Goal: Transaction & Acquisition: Obtain resource

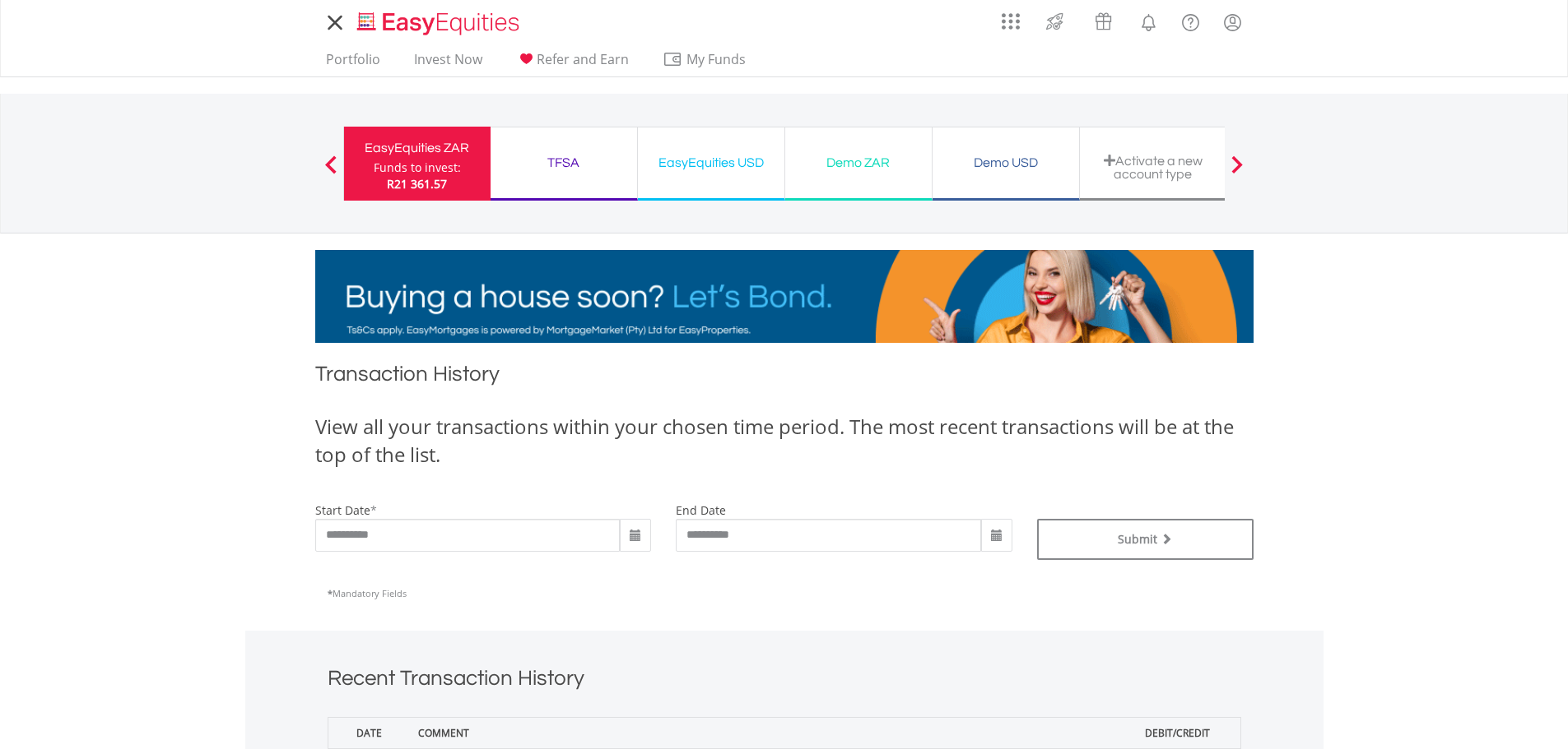
click at [332, 22] on icon at bounding box center [335, 22] width 23 height 20
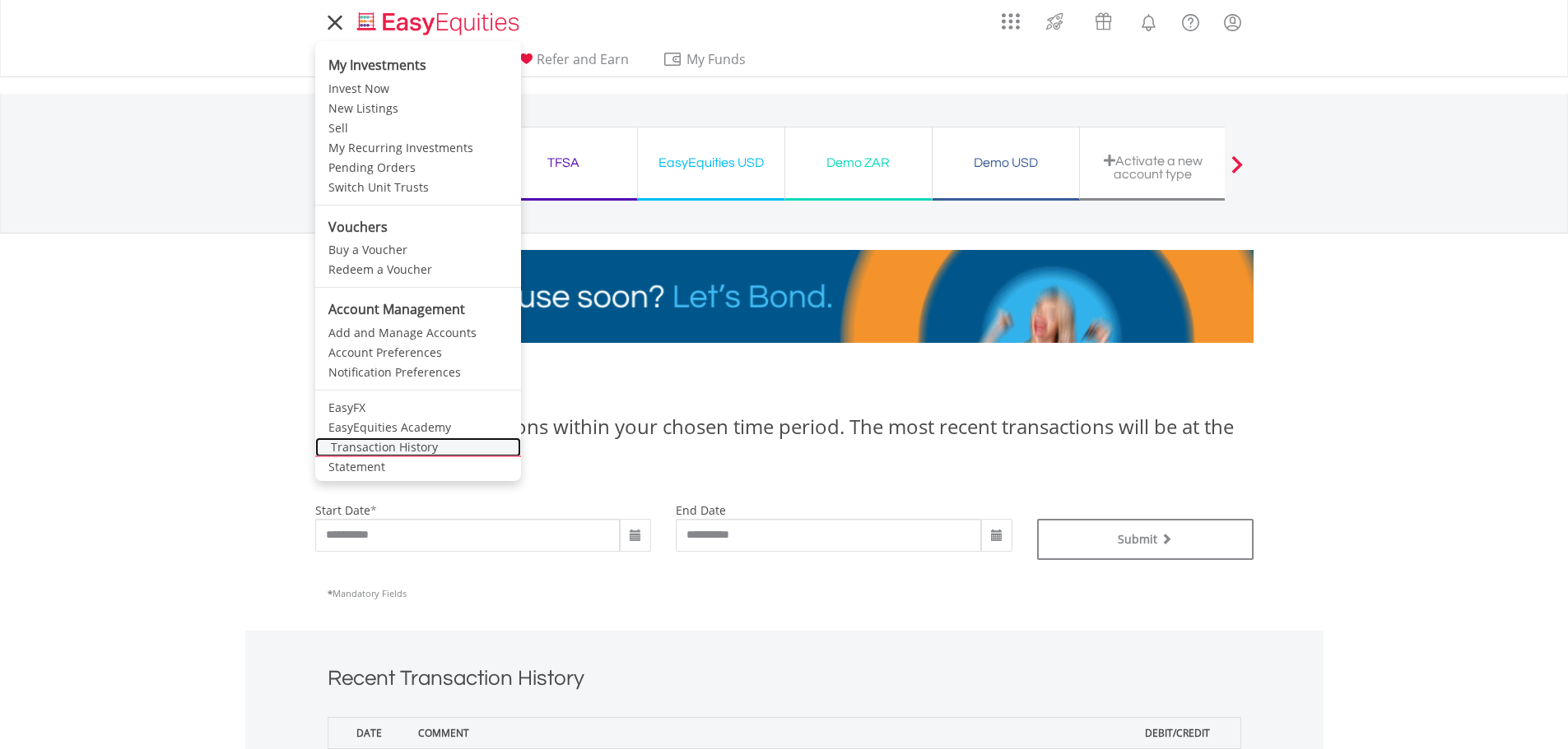
click at [401, 451] on link "Transaction History" at bounding box center [418, 447] width 206 height 19
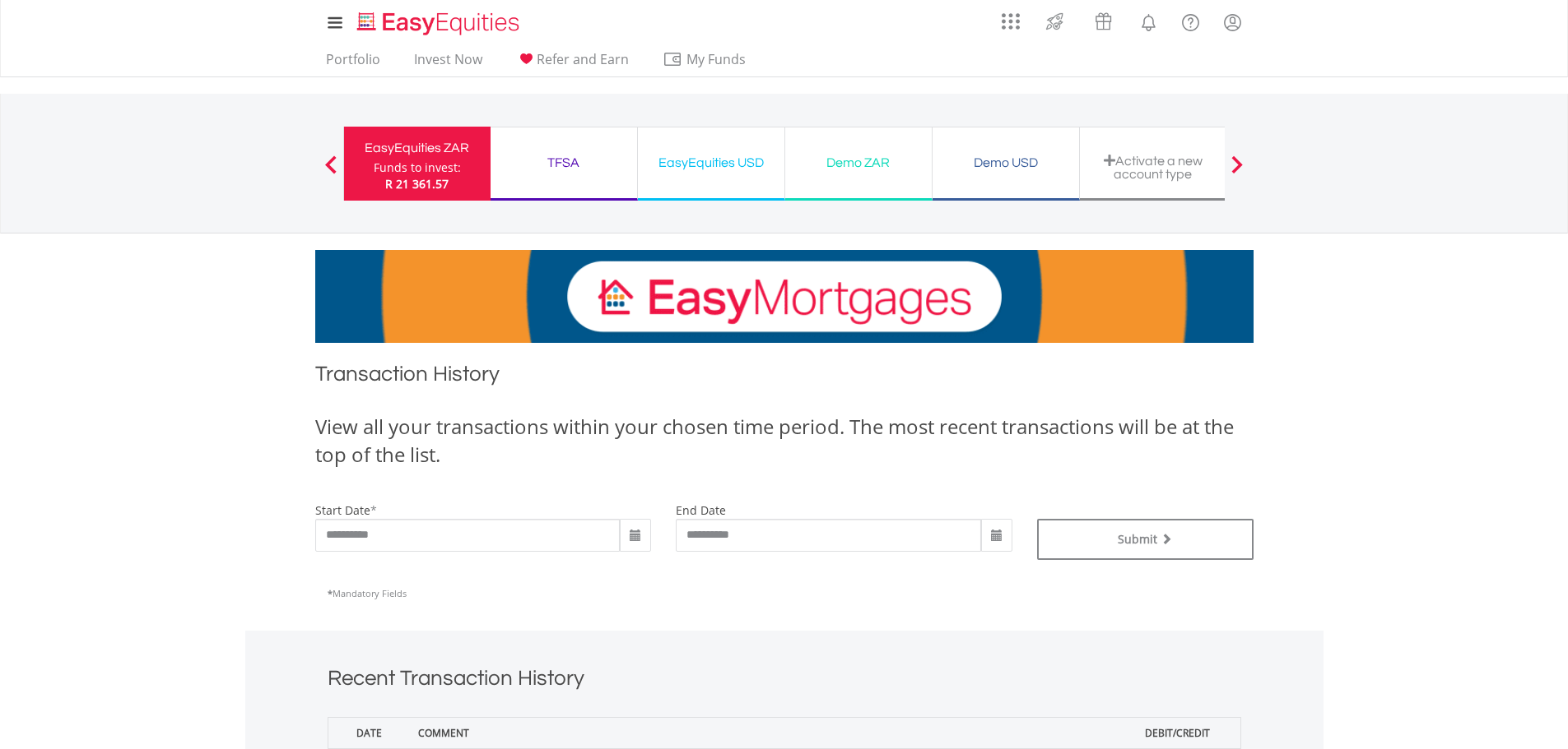
click at [639, 539] on span at bounding box center [635, 536] width 13 height 13
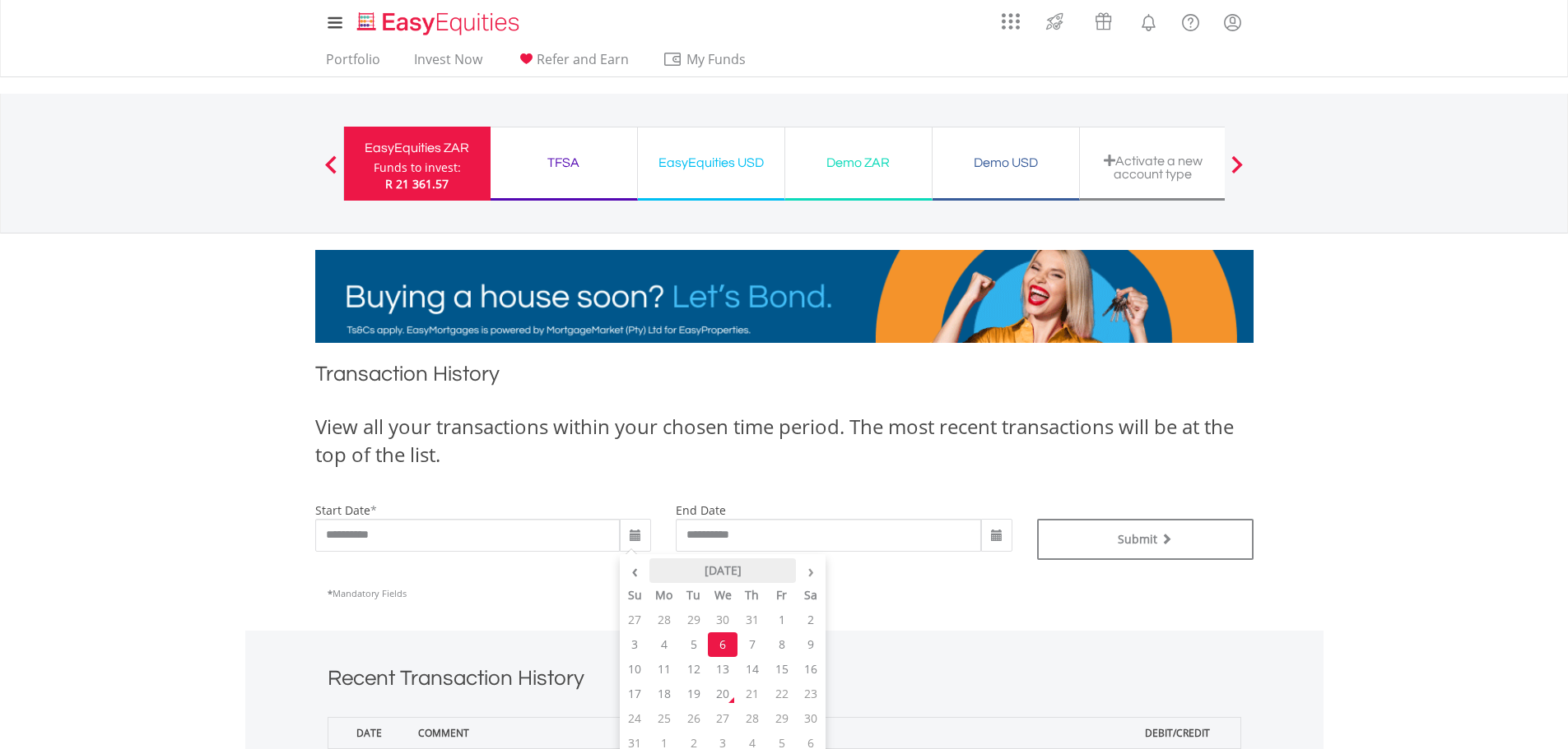
click at [698, 571] on th "August 2025" at bounding box center [723, 571] width 147 height 25
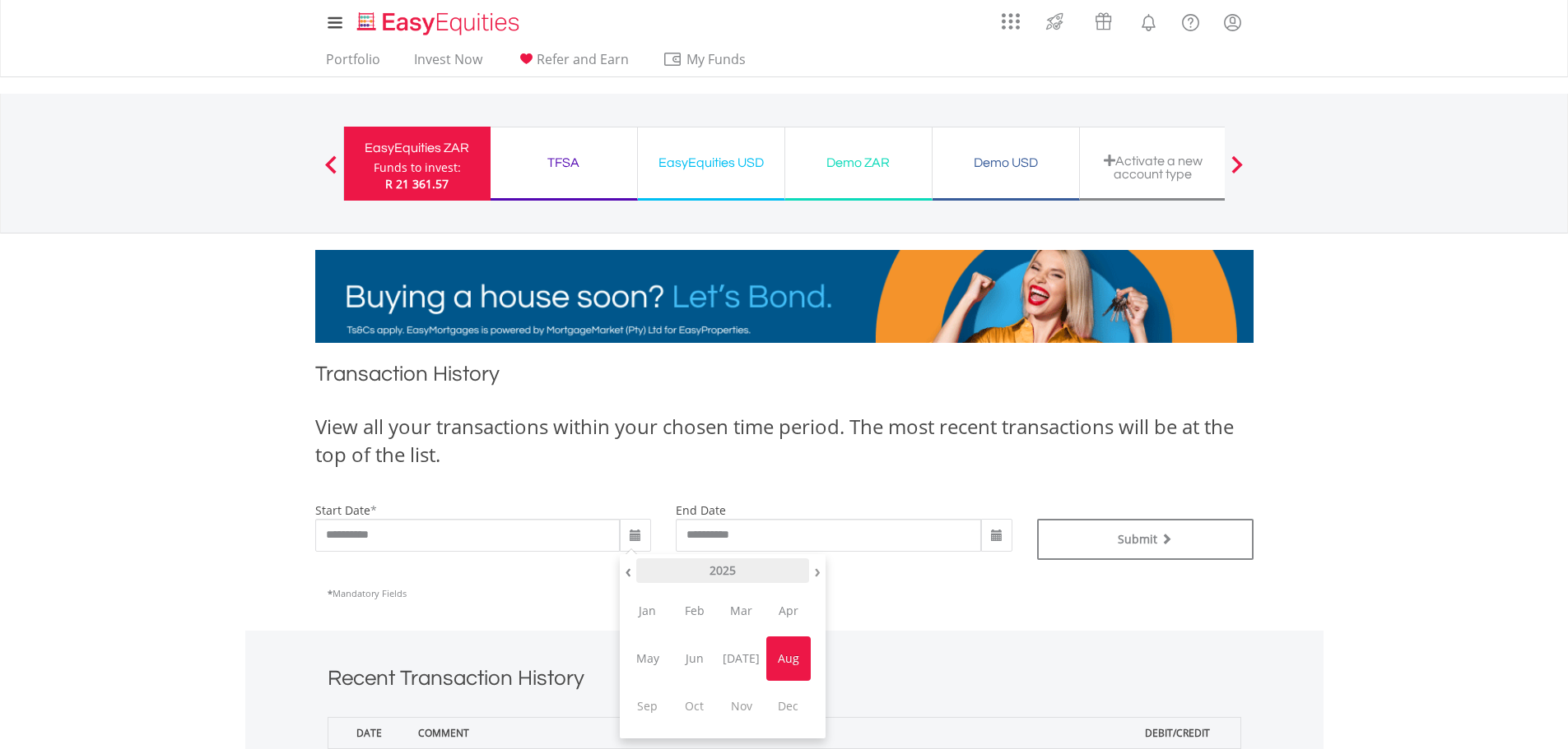
click at [699, 571] on th "2025" at bounding box center [722, 571] width 173 height 25
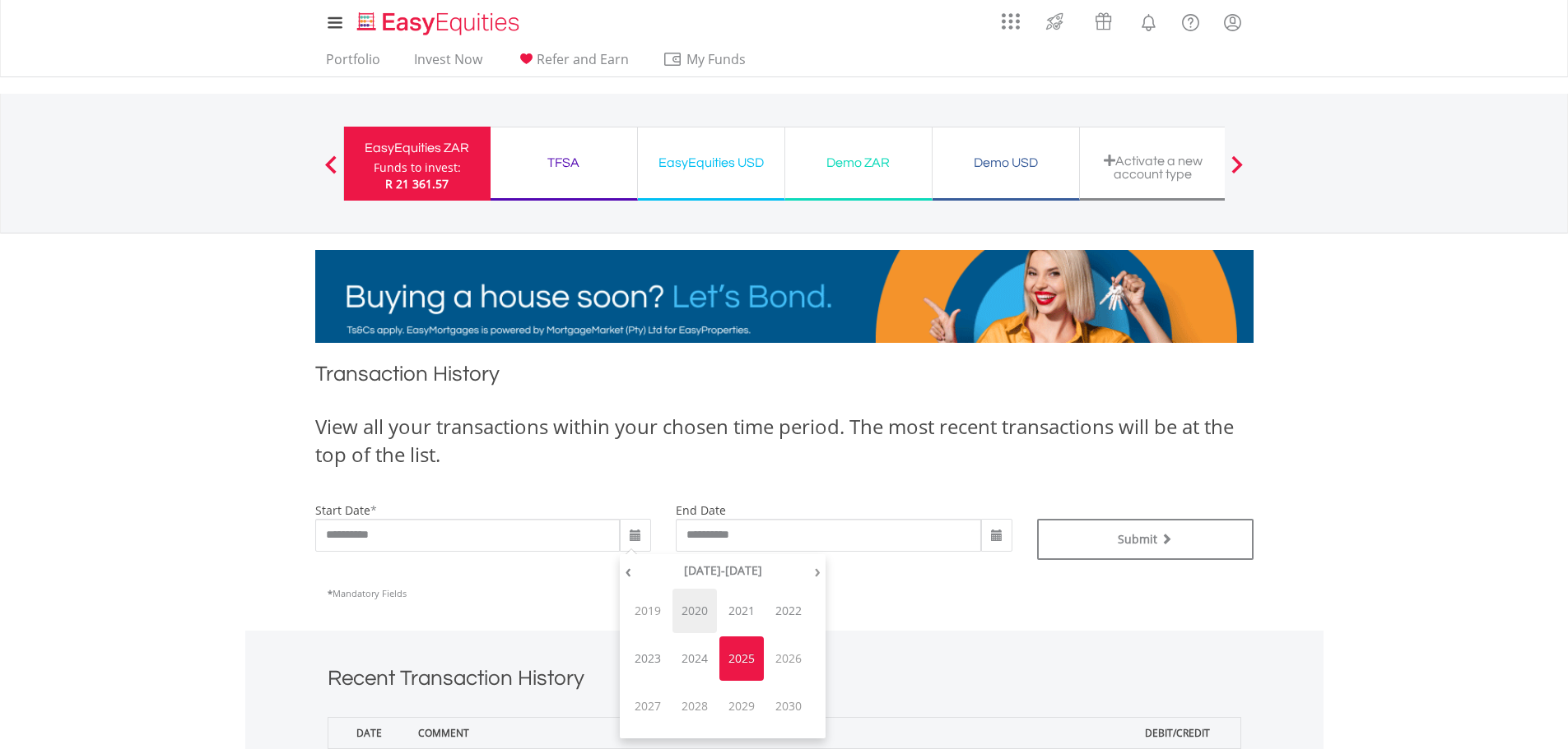
click at [700, 613] on span "2020" at bounding box center [695, 611] width 44 height 44
click at [903, 535] on input "**********" at bounding box center [828, 535] width 305 height 33
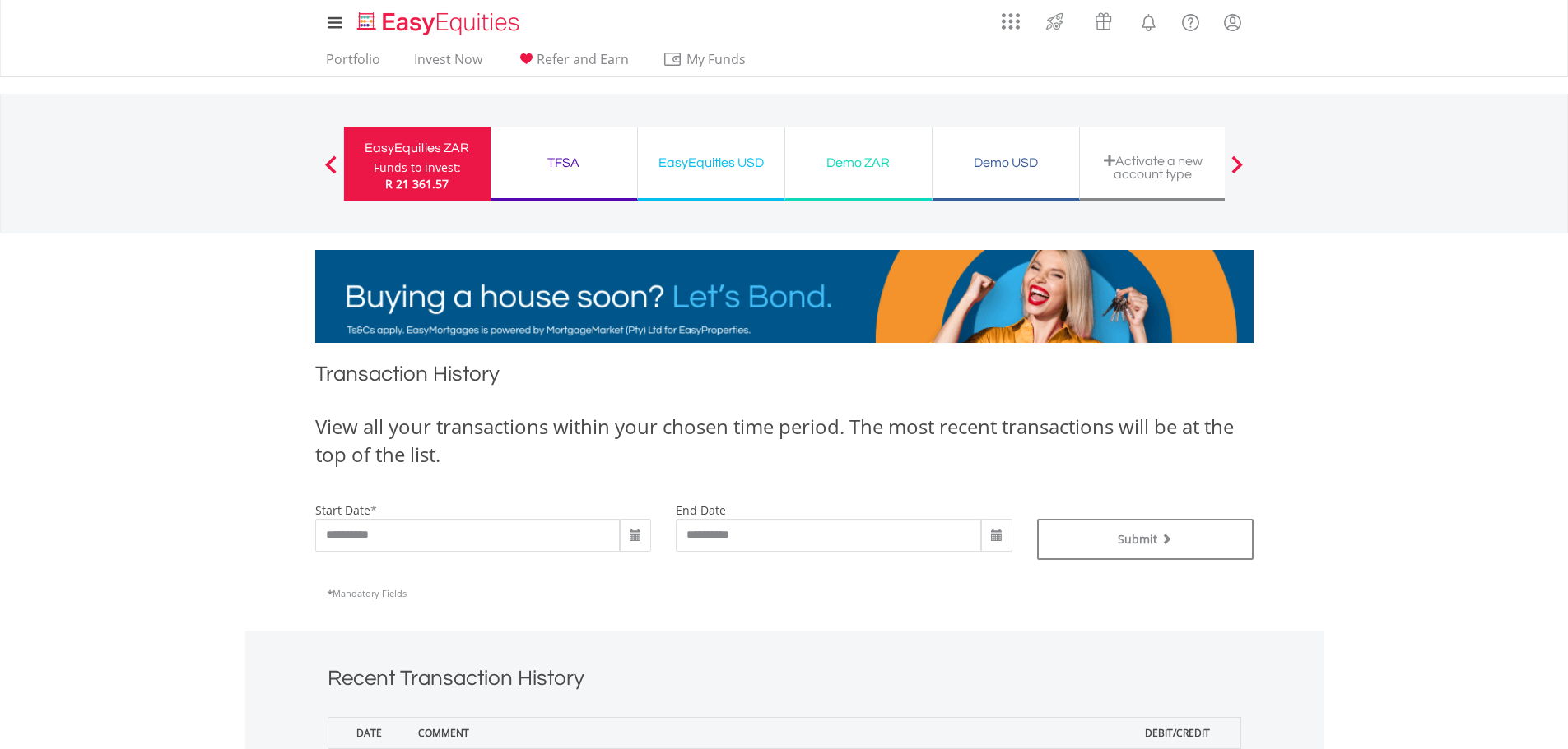
click at [629, 533] on span at bounding box center [635, 536] width 13 height 13
click at [637, 541] on span at bounding box center [635, 536] width 13 height 13
click at [702, 571] on th "August 2020" at bounding box center [723, 571] width 147 height 25
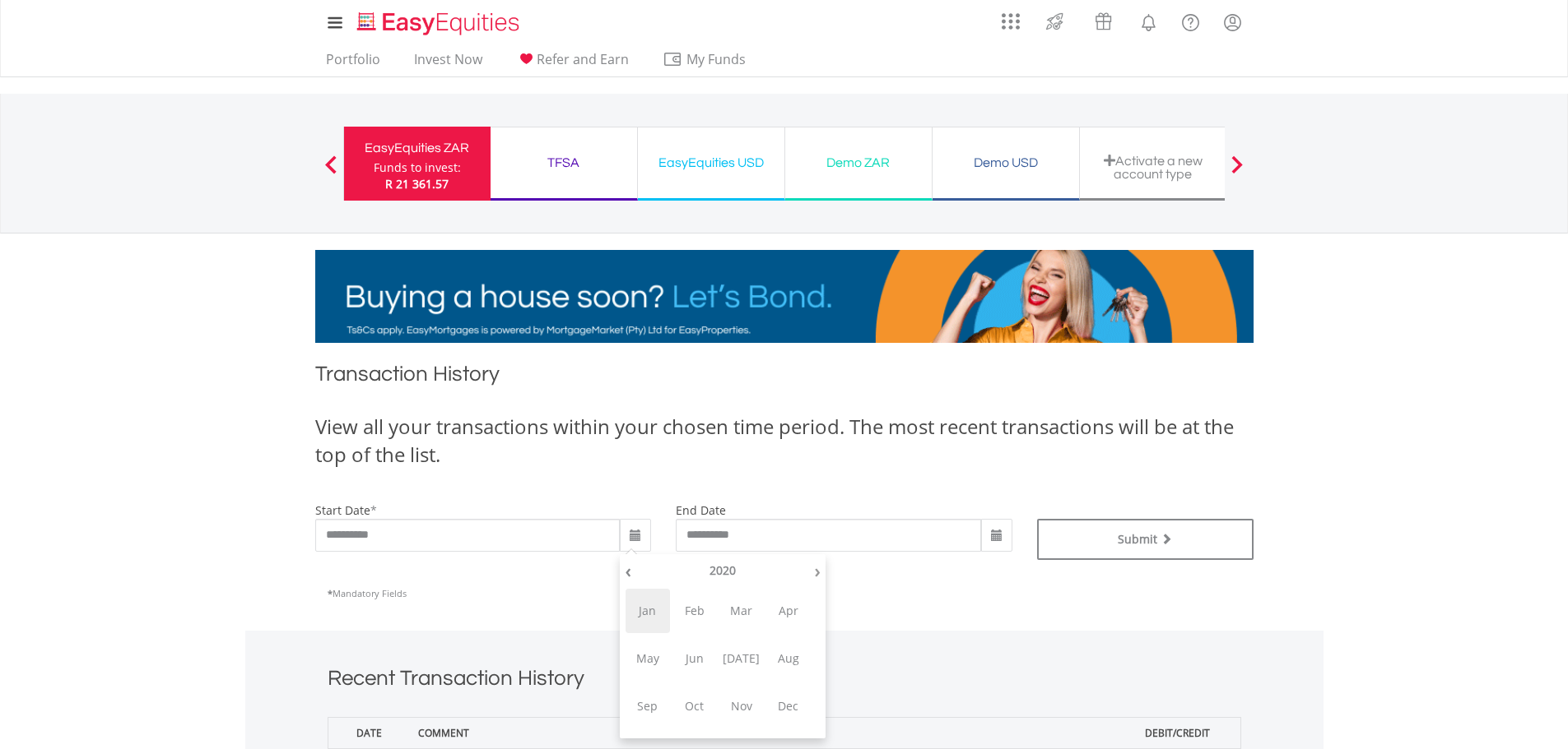
click at [651, 612] on span "Jan" at bounding box center [648, 611] width 44 height 44
click at [716, 616] on td "1" at bounding box center [722, 620] width 29 height 25
type input "**********"
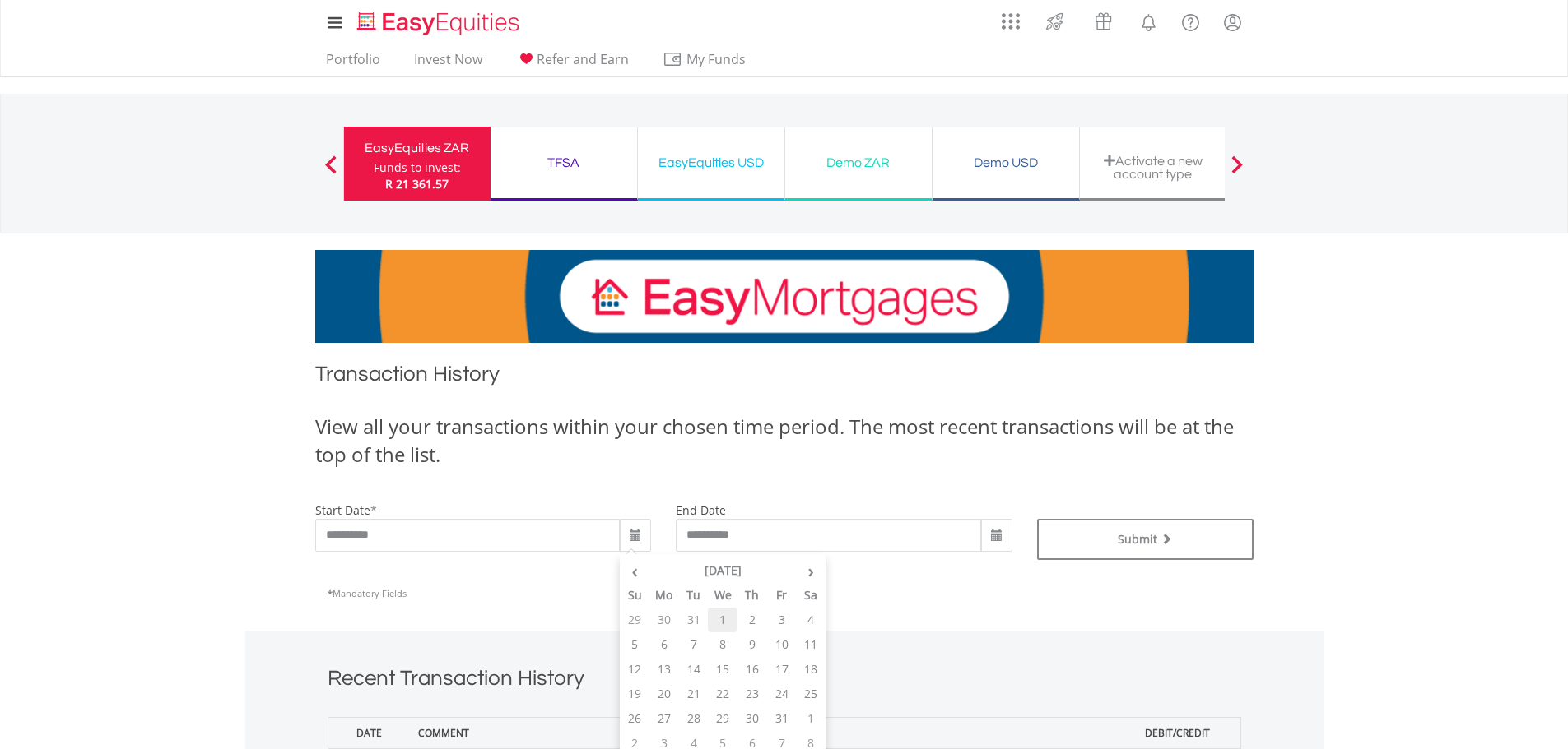
type input "**********"
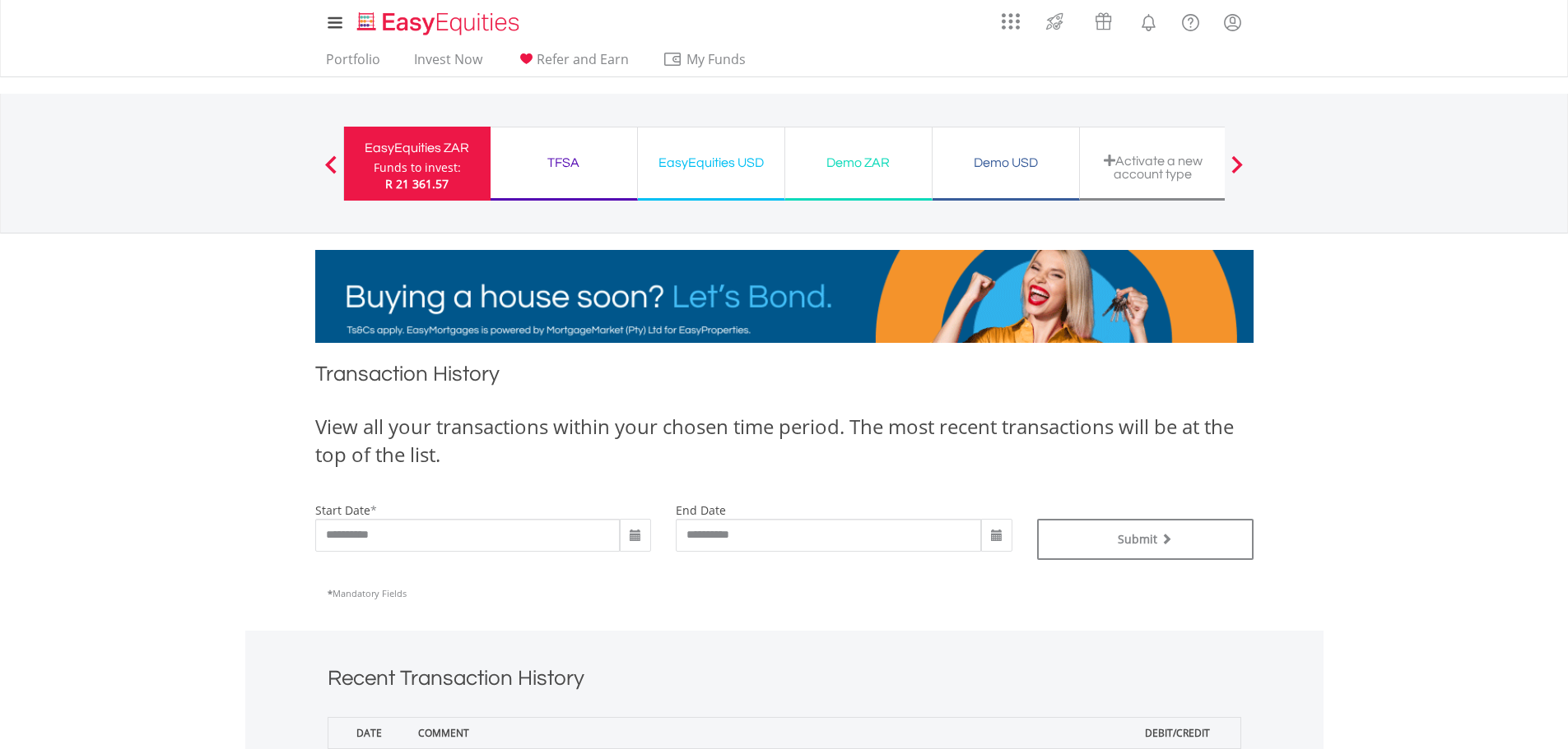
click at [688, 603] on div "* Mandatory Fields" at bounding box center [784, 592] width 913 height 42
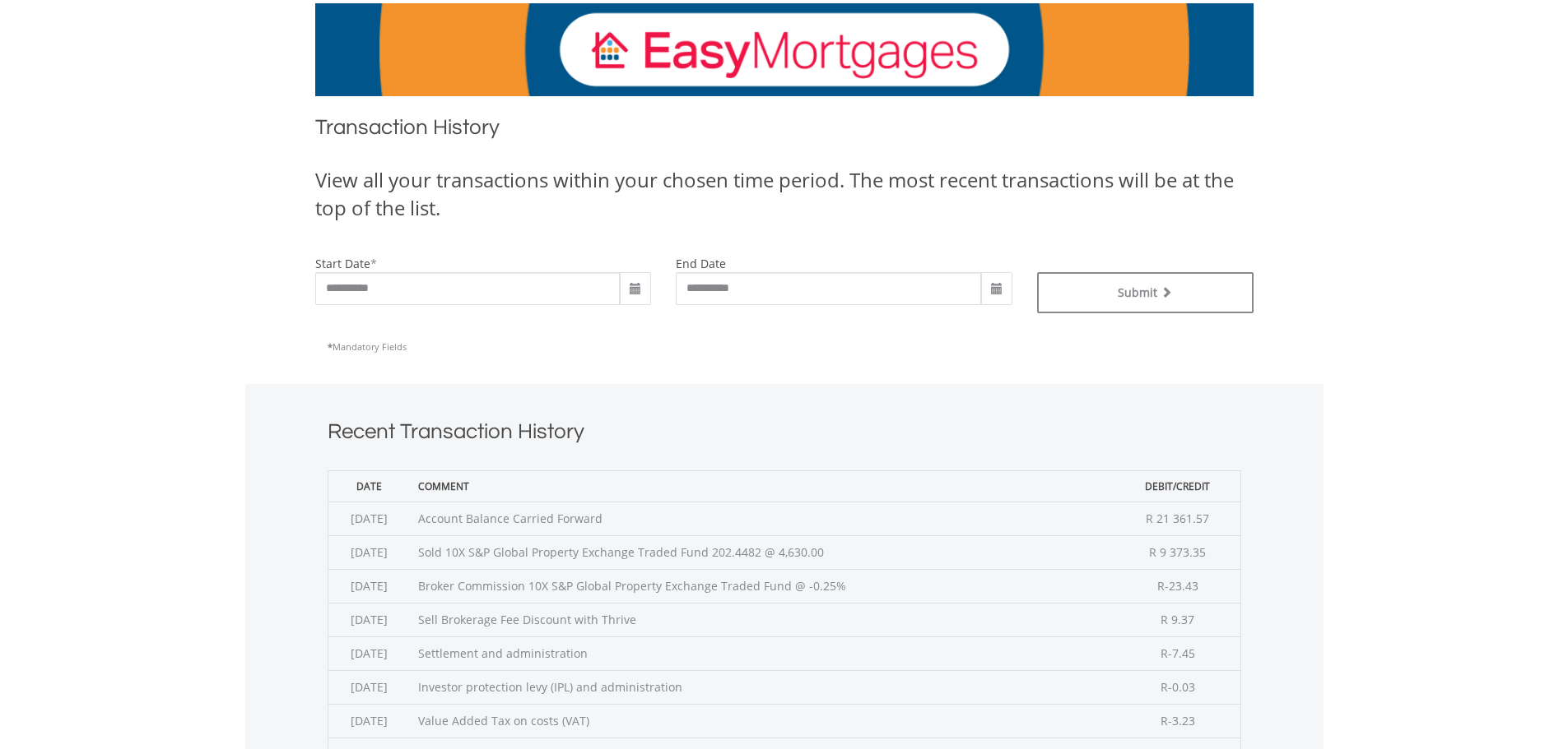
scroll to position [82, 0]
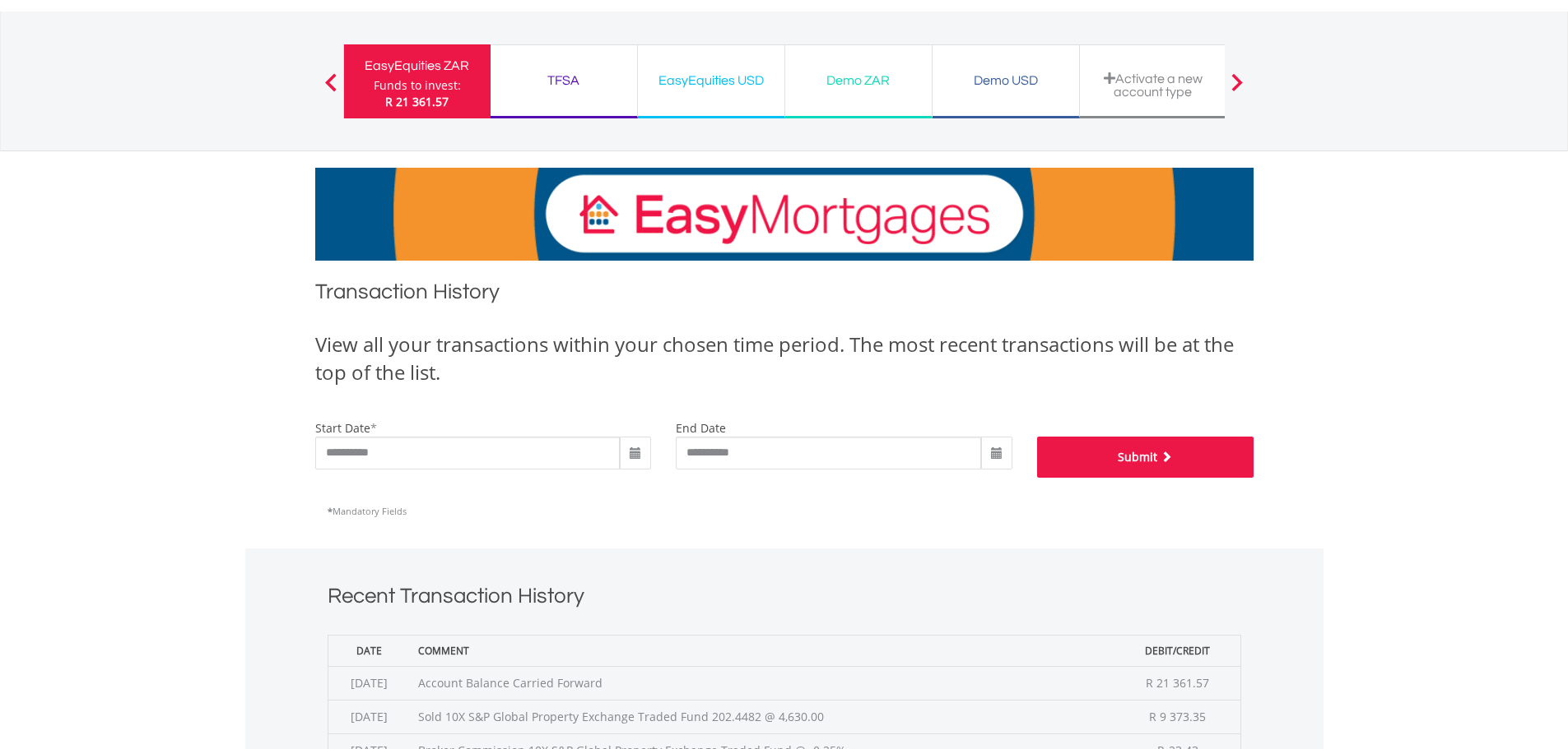
click at [1164, 464] on button "Submit" at bounding box center [1145, 457] width 217 height 42
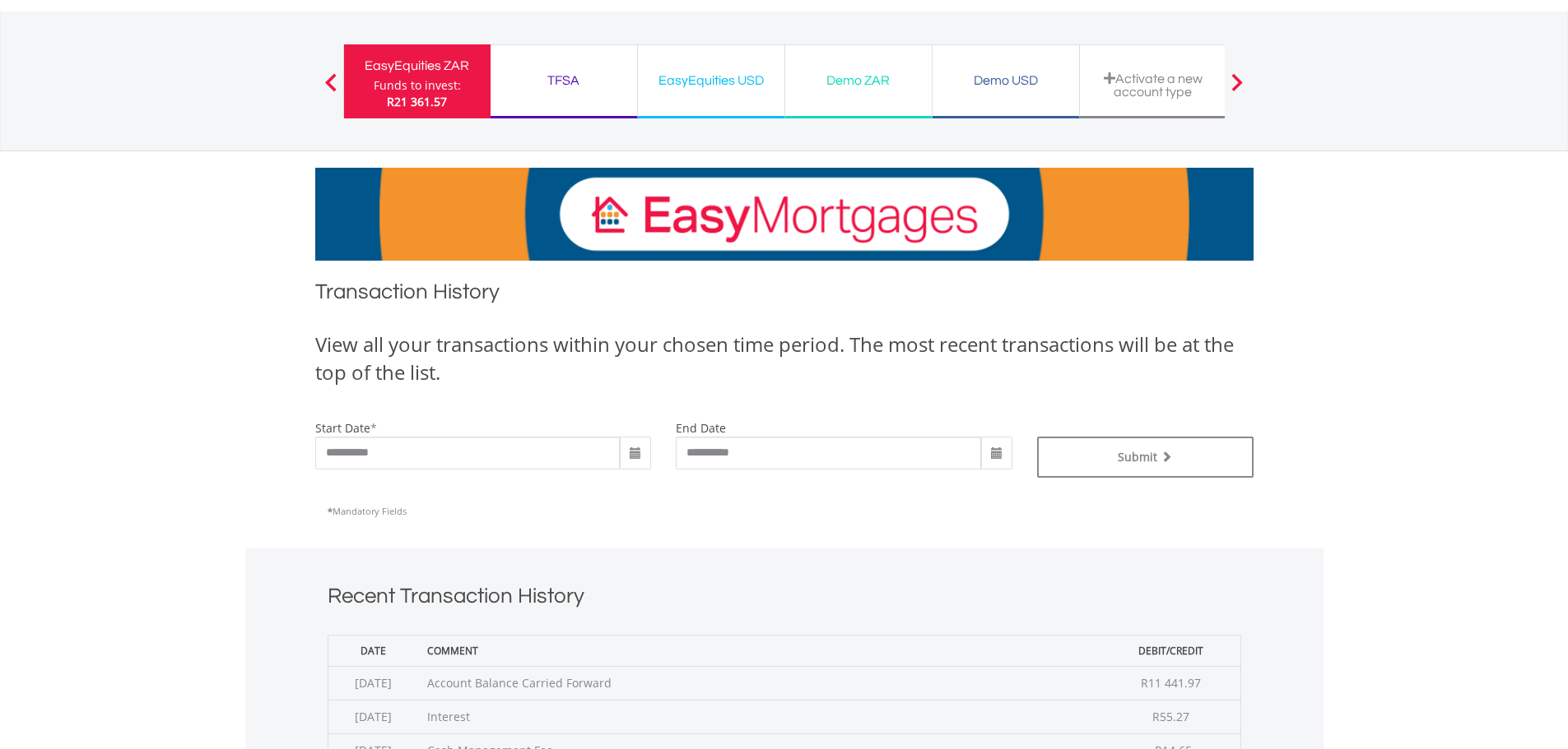
scroll to position [493, 0]
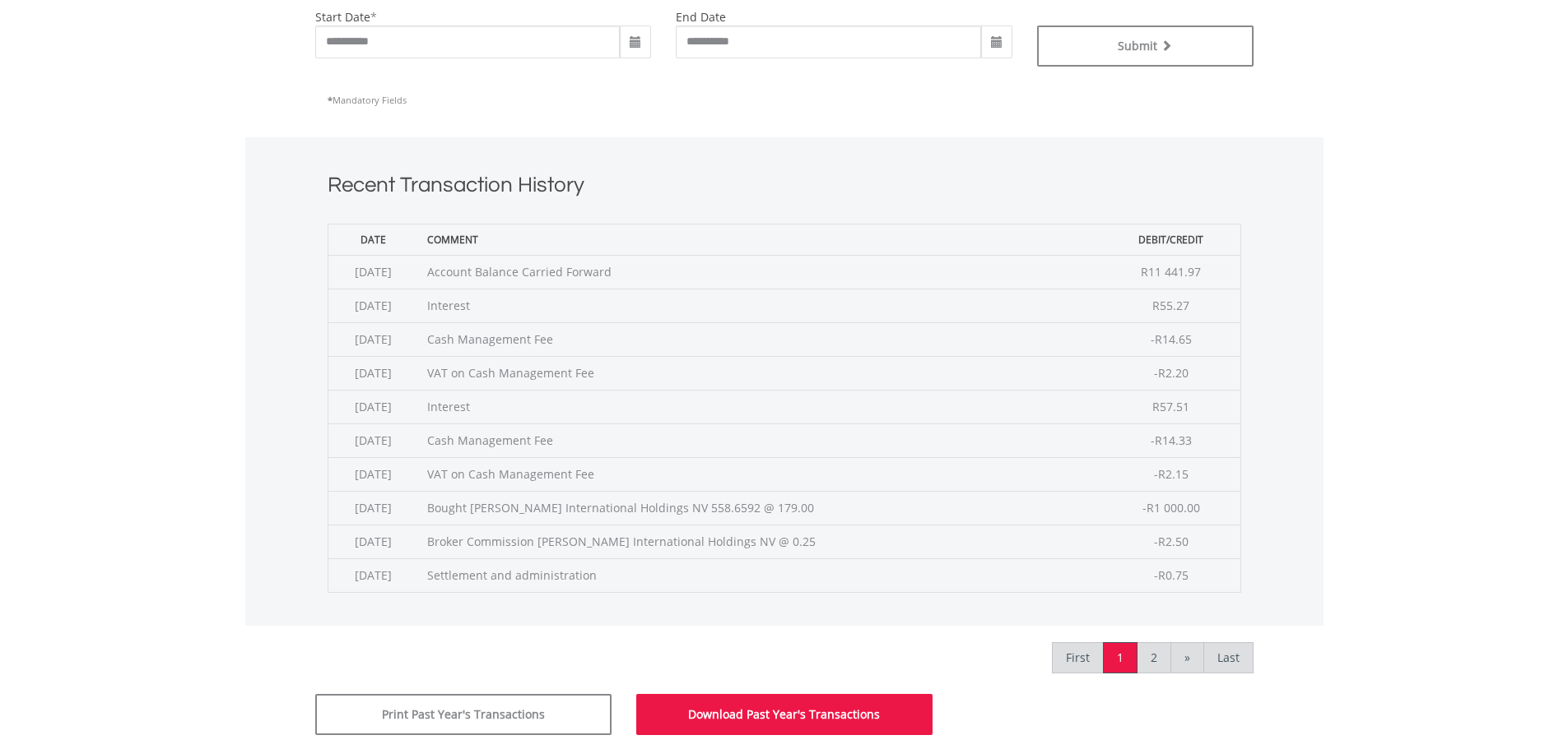
click at [707, 721] on button "Download Past Year's Transactions" at bounding box center [784, 715] width 296 height 42
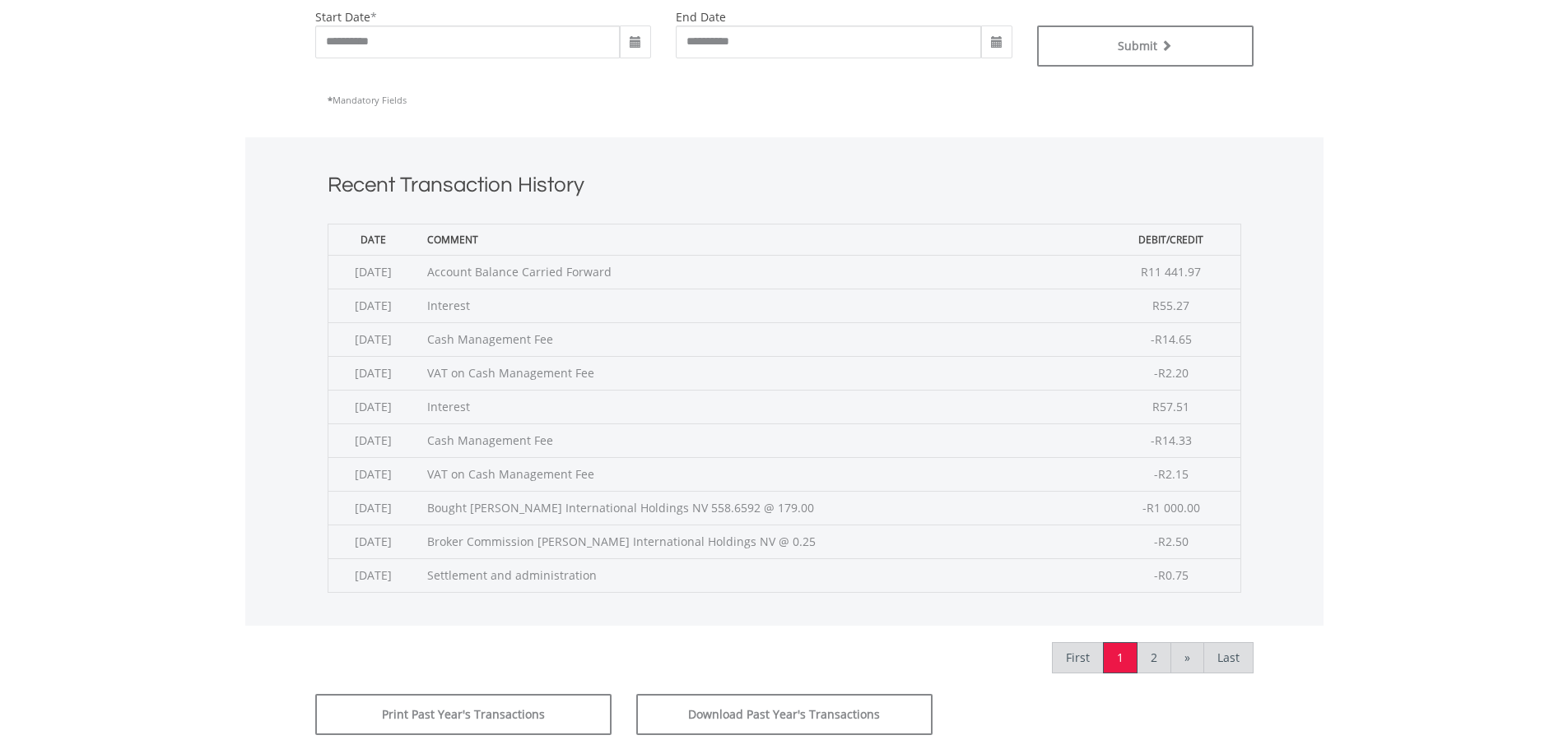
click at [634, 44] on span at bounding box center [635, 42] width 13 height 13
click at [804, 80] on th "›" at bounding box center [810, 77] width 29 height 25
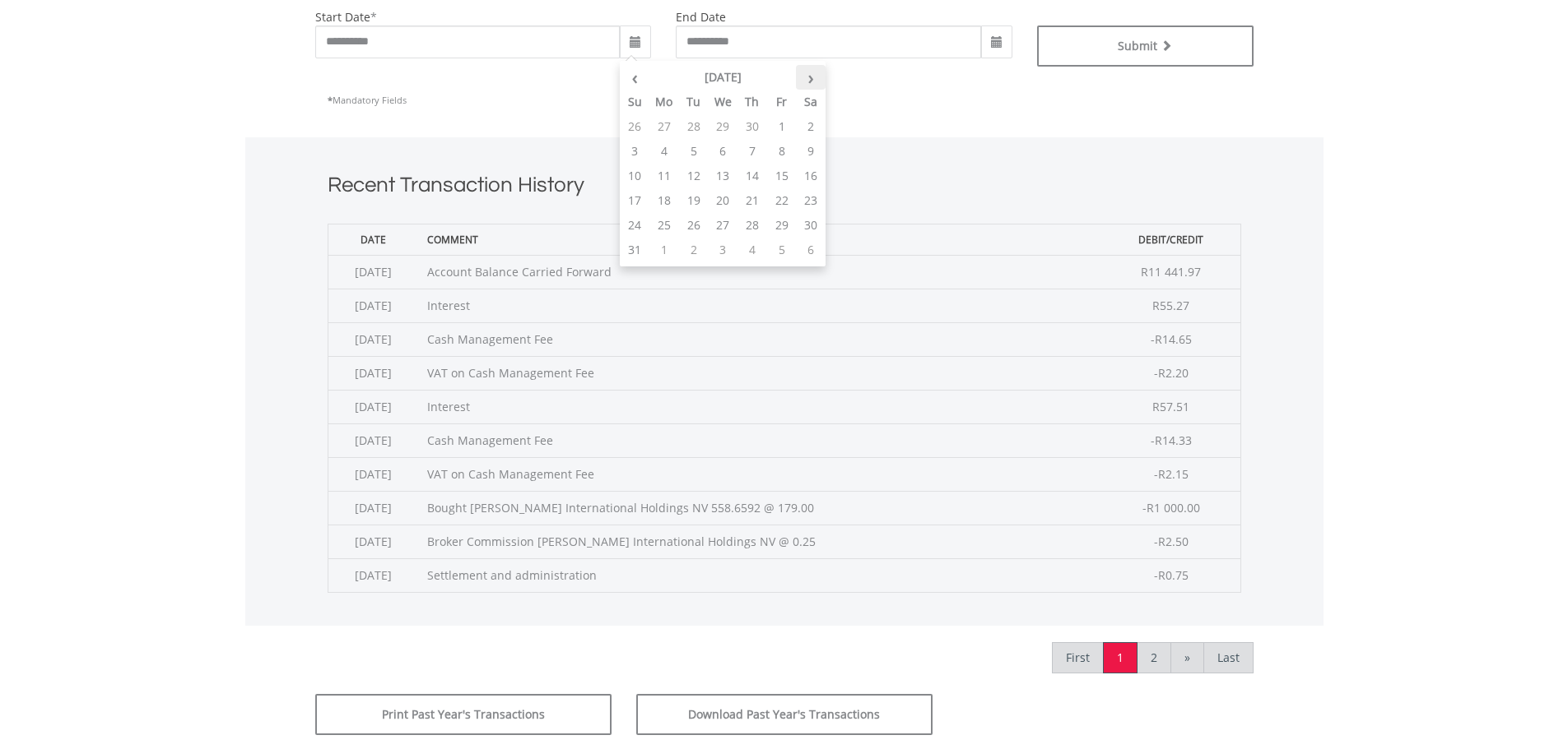
click at [804, 80] on th "›" at bounding box center [810, 77] width 29 height 25
click at [735, 74] on th "September 2020" at bounding box center [723, 77] width 147 height 25
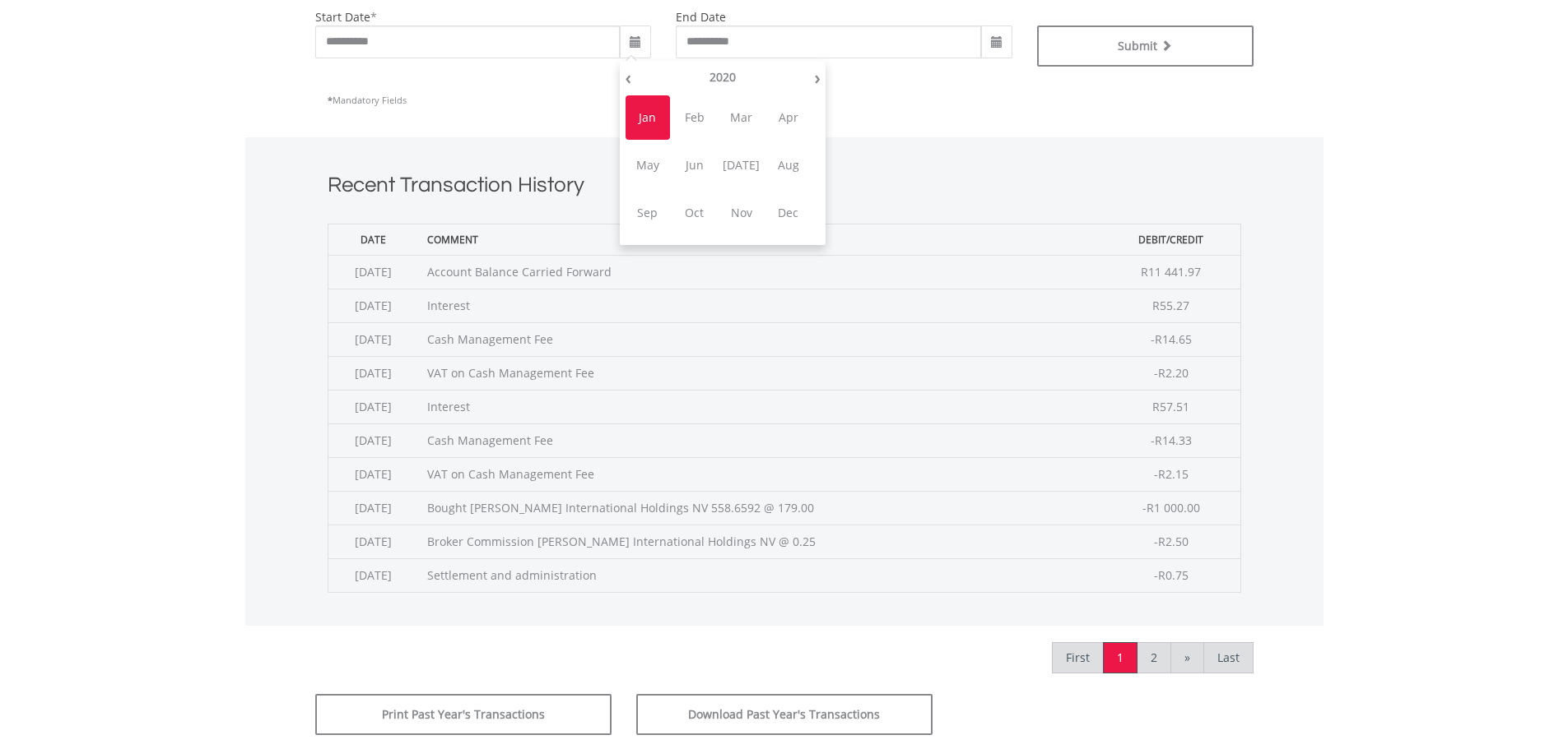
click at [735, 74] on th "2020" at bounding box center [722, 77] width 173 height 25
click at [685, 164] on span "2024" at bounding box center [695, 165] width 44 height 44
click at [693, 172] on span "Jun" at bounding box center [695, 165] width 44 height 44
click at [808, 125] on td "1" at bounding box center [810, 126] width 29 height 25
type input "**********"
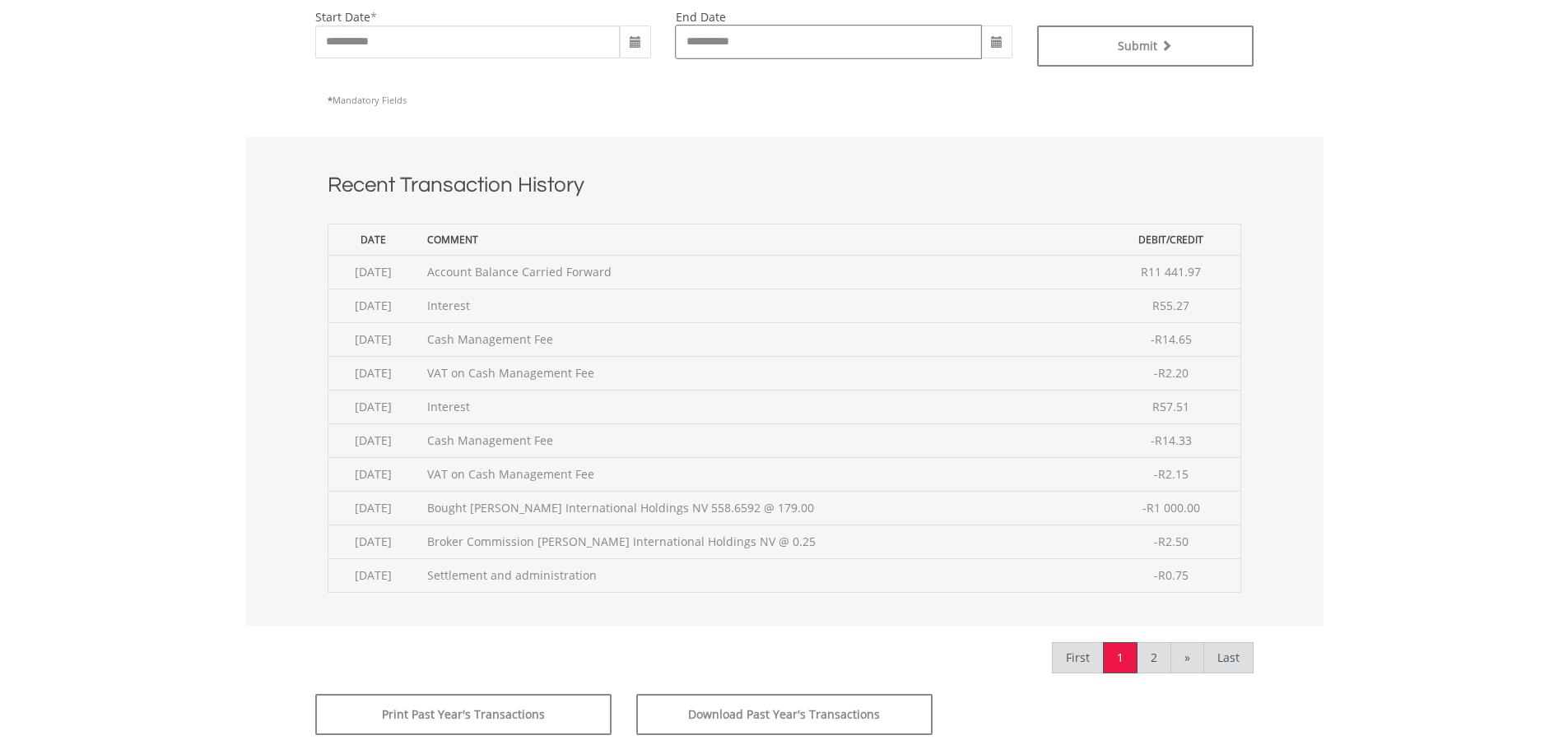
click at [728, 40] on input "**********" at bounding box center [828, 42] width 305 height 33
click at [996, 46] on span at bounding box center [996, 42] width 13 height 13
click at [1000, 73] on th "‹" at bounding box center [995, 77] width 29 height 25
click at [1112, 125] on td "1" at bounding box center [1113, 126] width 29 height 25
type input "**********"
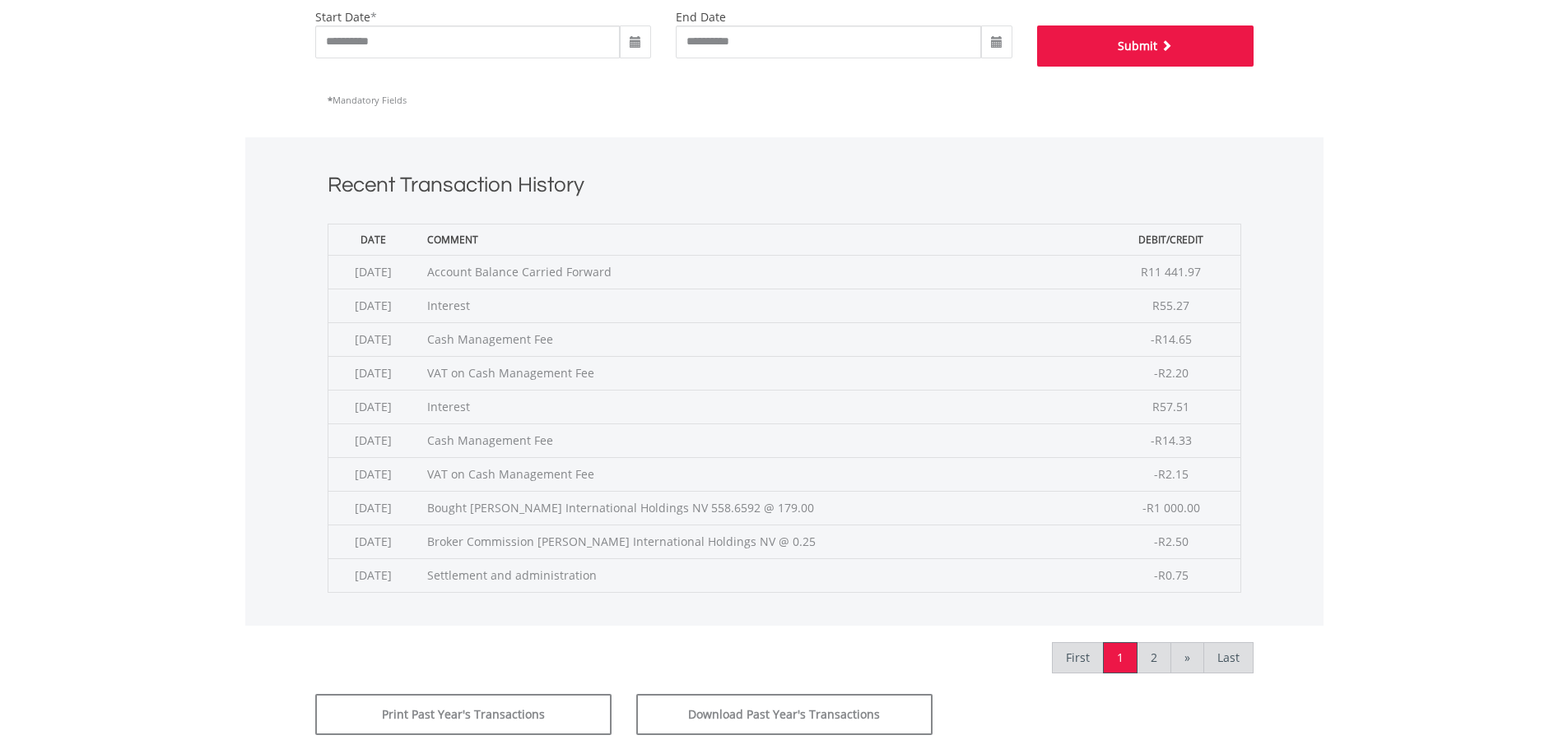
click at [1118, 51] on button "Submit" at bounding box center [1145, 46] width 217 height 42
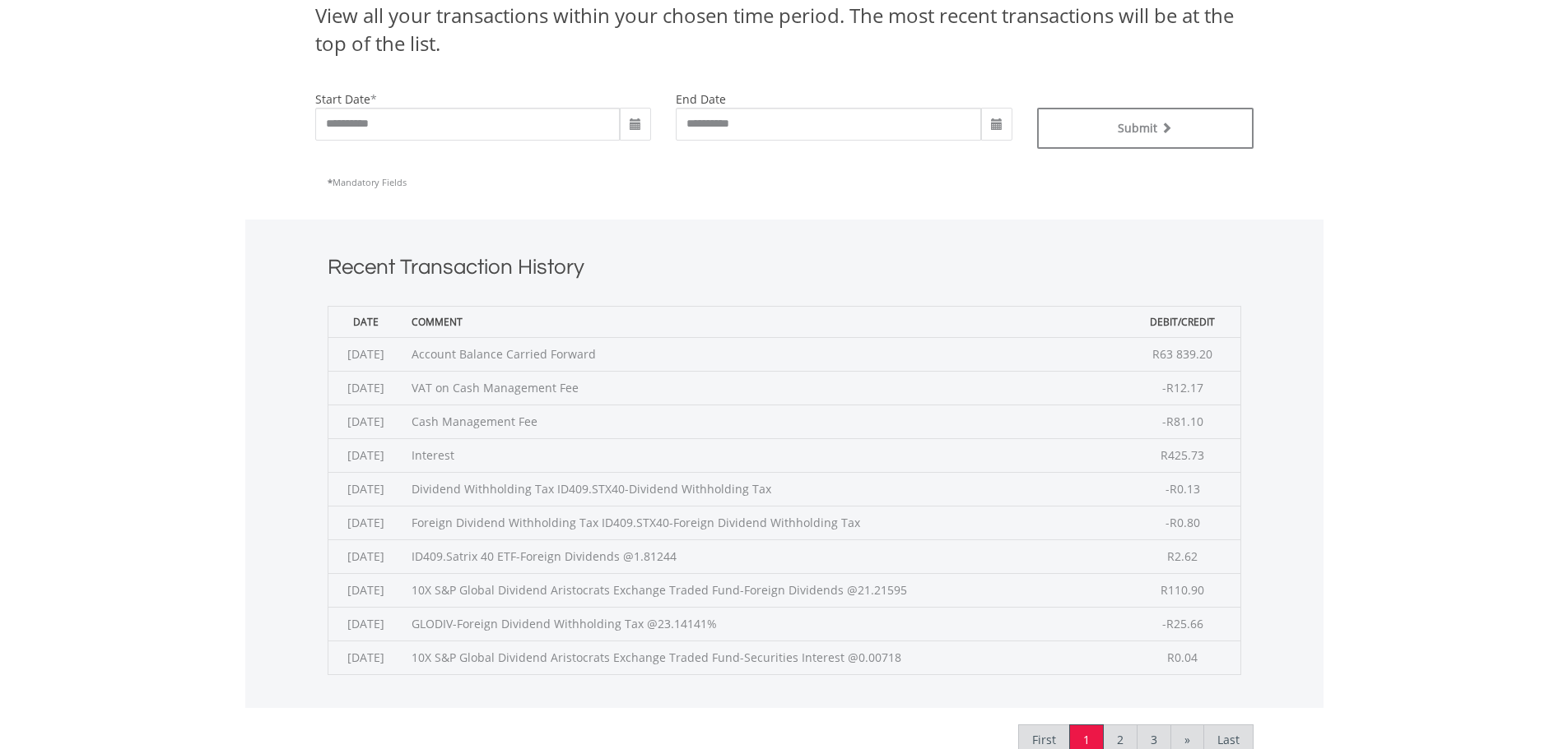
scroll to position [493, 0]
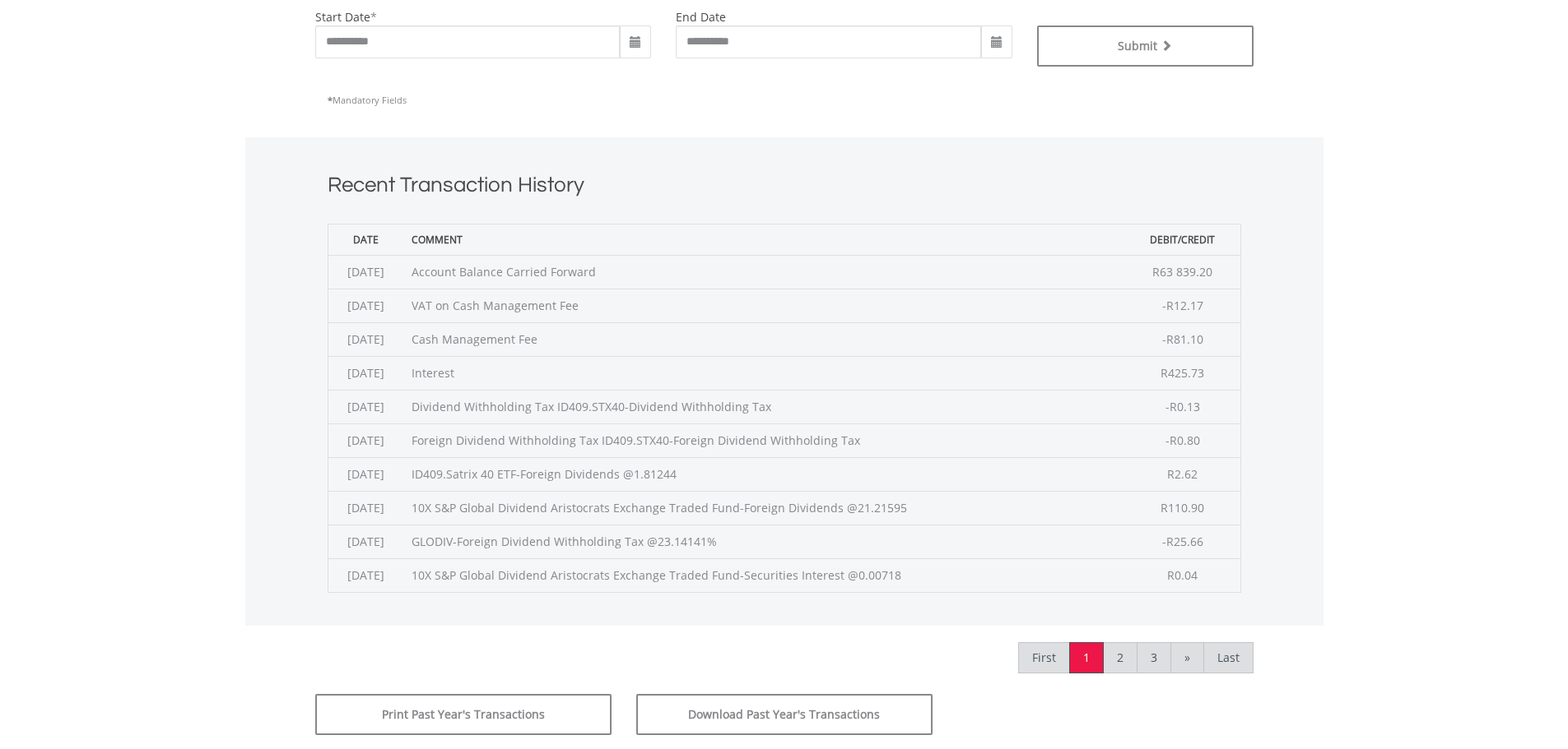
drag, startPoint x: 1195, startPoint y: 373, endPoint x: 459, endPoint y: 371, distance: 736.0
click at [459, 371] on tr "2024-08-01 Interest R425.73" at bounding box center [783, 373] width 912 height 34
click at [1231, 653] on link "Last" at bounding box center [1228, 657] width 50 height 31
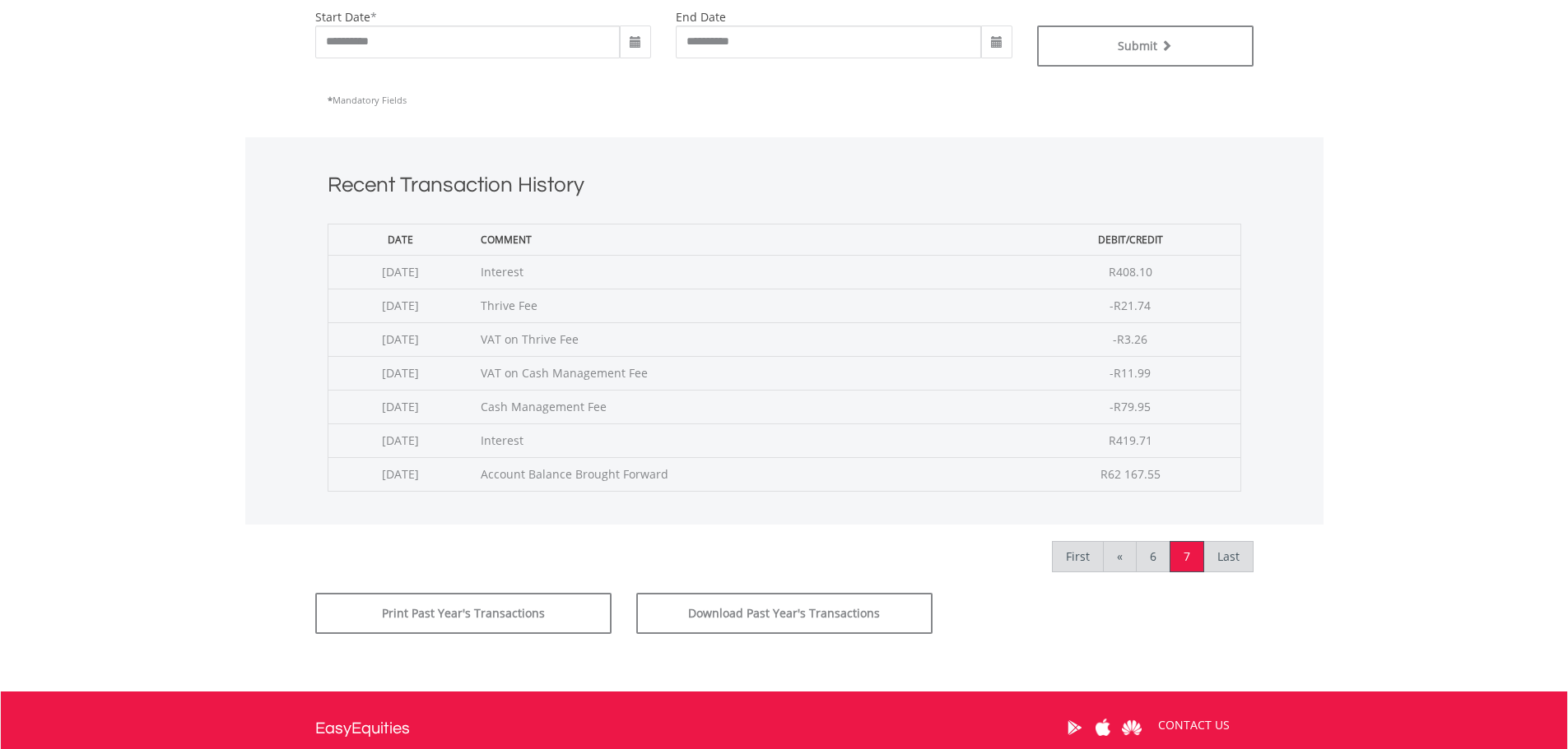
scroll to position [576, 0]
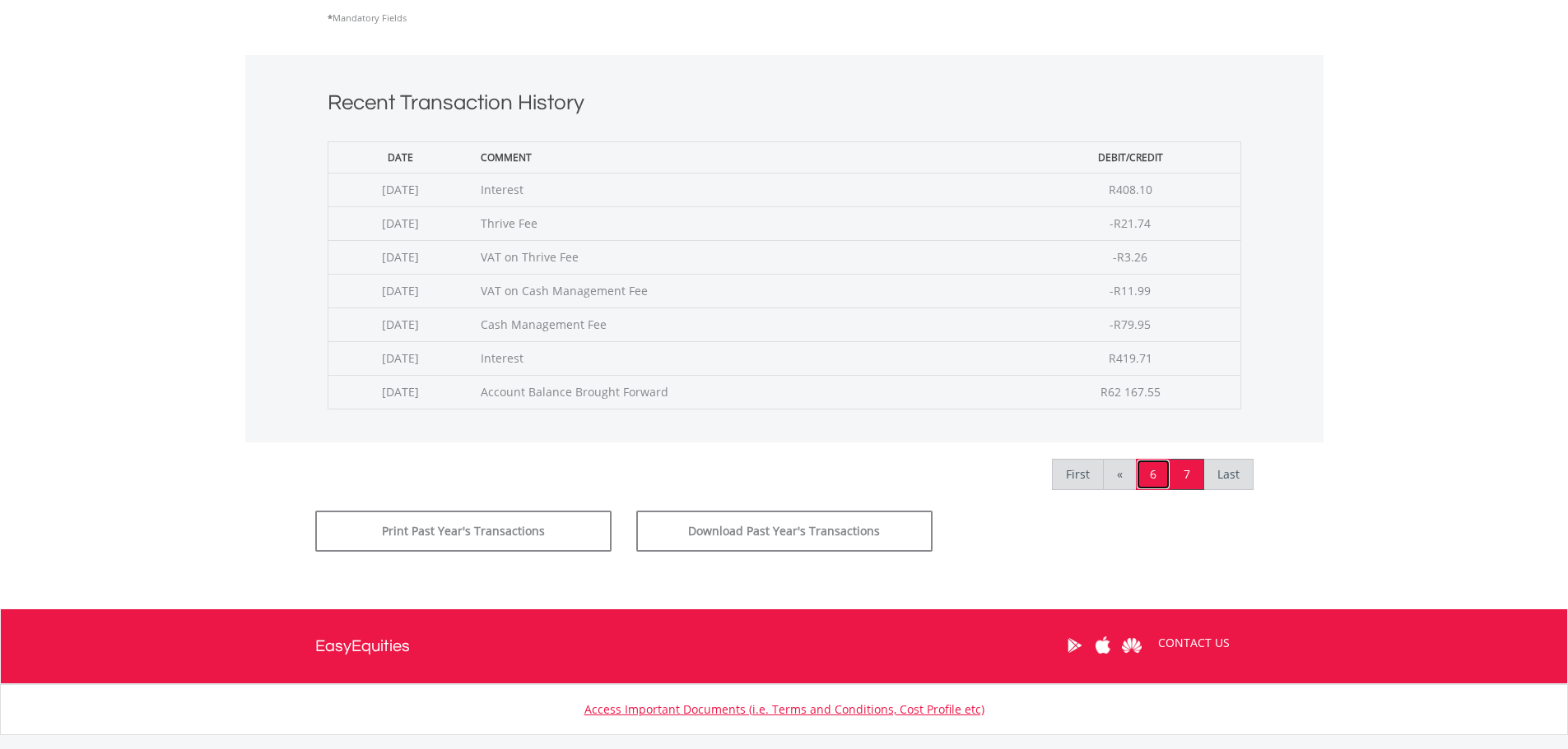
click at [1147, 471] on link "6" at bounding box center [1153, 474] width 35 height 31
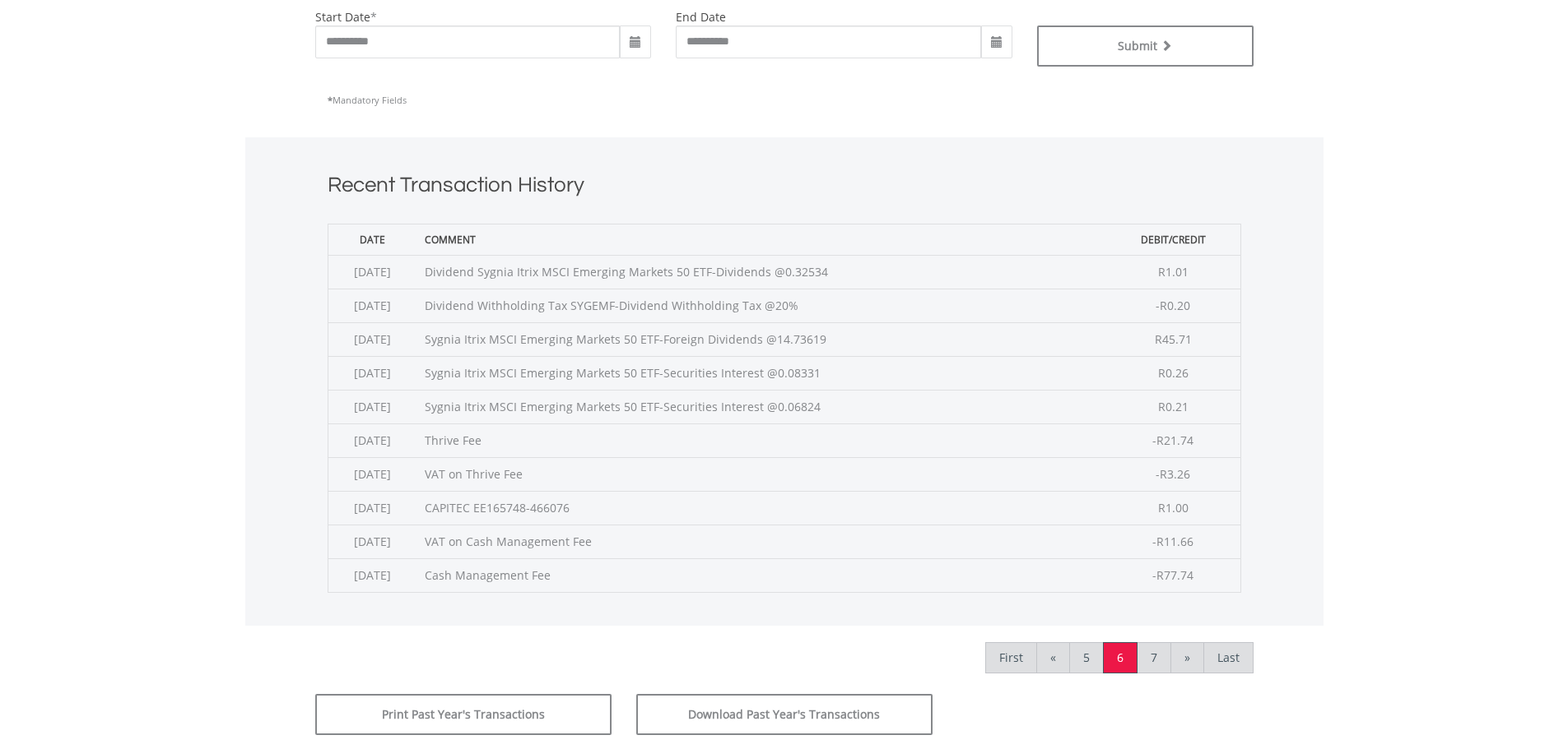
scroll to position [576, 0]
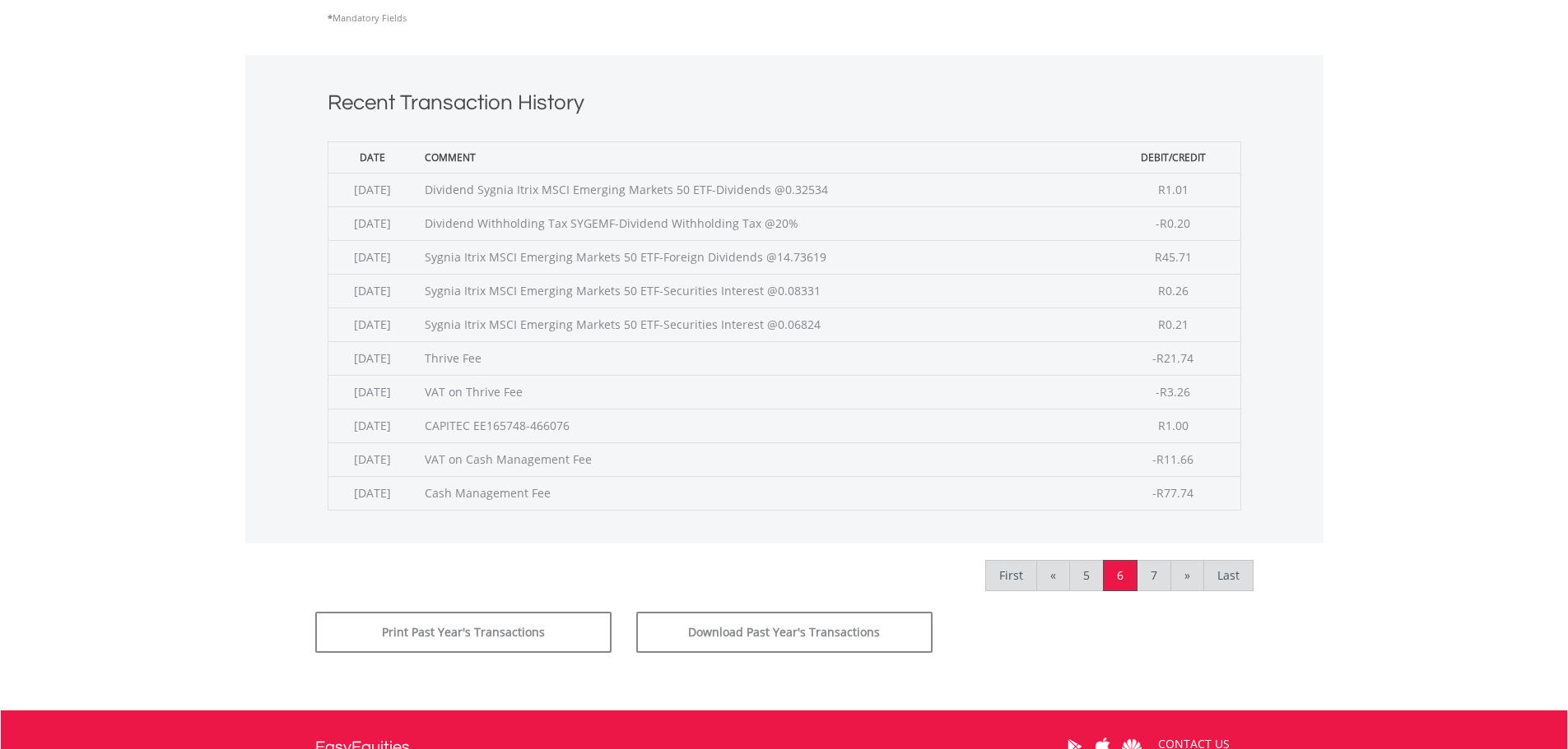
drag, startPoint x: 522, startPoint y: 256, endPoint x: 742, endPoint y: 266, distance: 220.2
click at [742, 266] on td "Sygnia Itrix MSCI Emerging Markets 50 ETF-Foreign Dividends @14.73619" at bounding box center [761, 257] width 689 height 34
click at [1095, 583] on link "5" at bounding box center [1086, 575] width 35 height 31
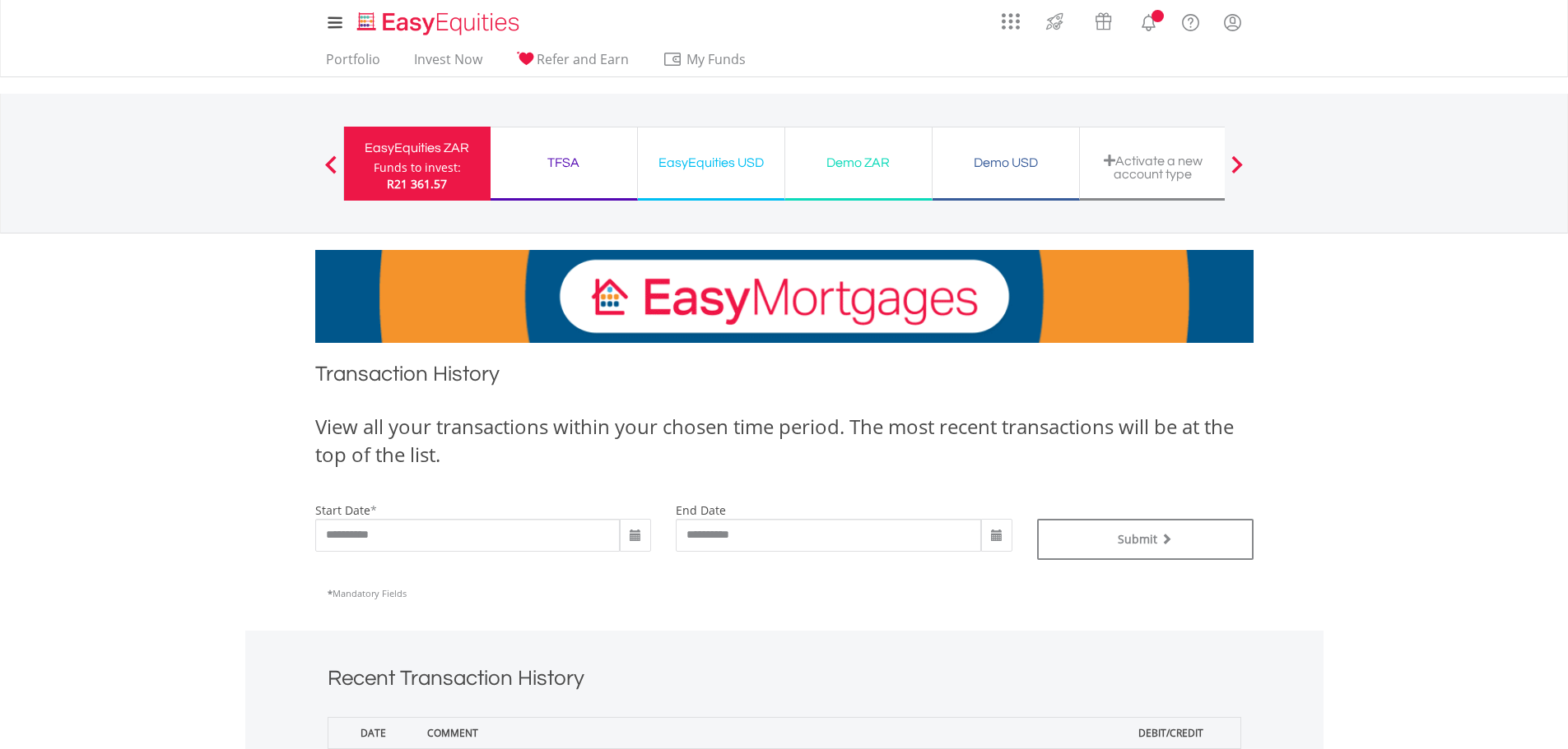
scroll to position [493, 0]
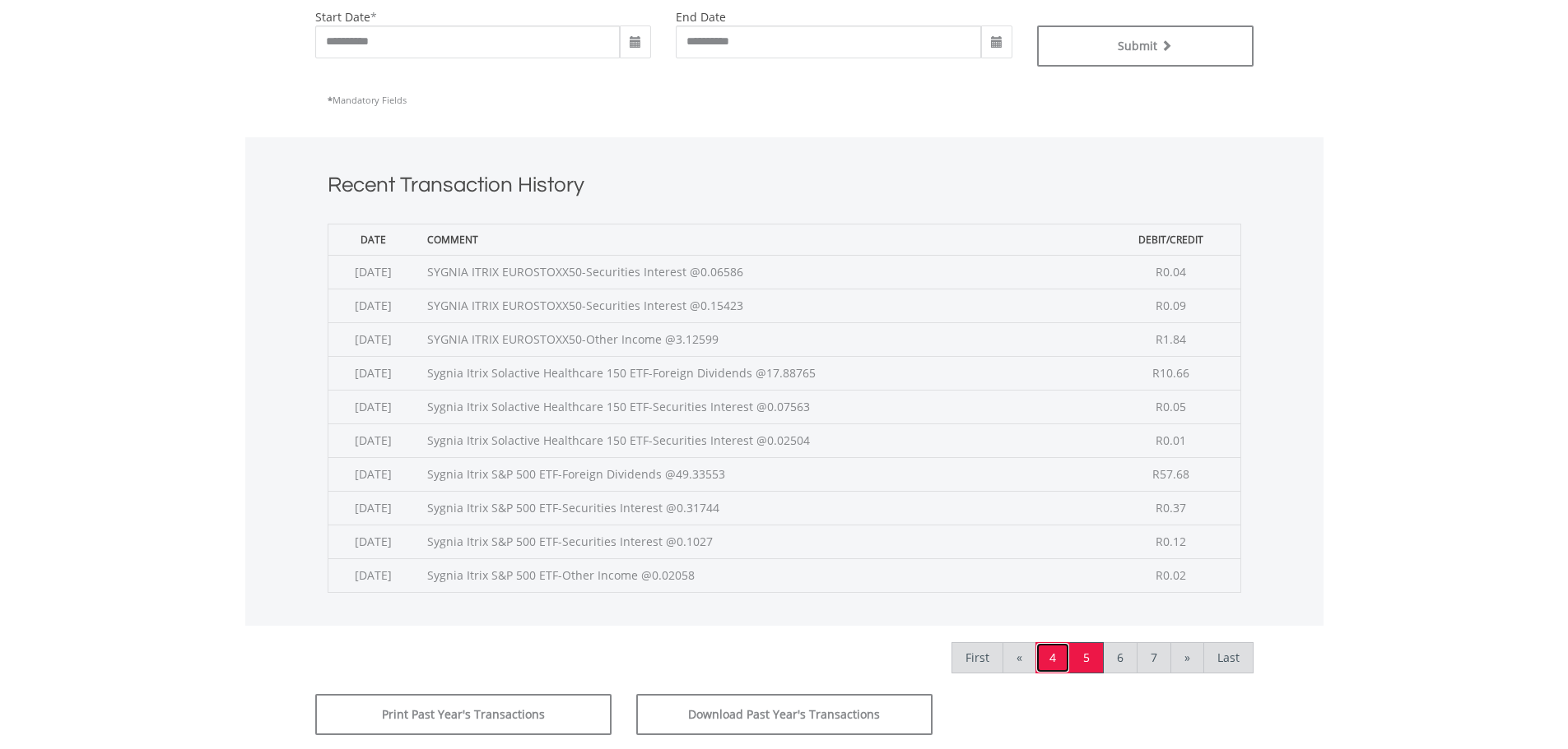
click at [1062, 653] on link "4" at bounding box center [1052, 657] width 35 height 31
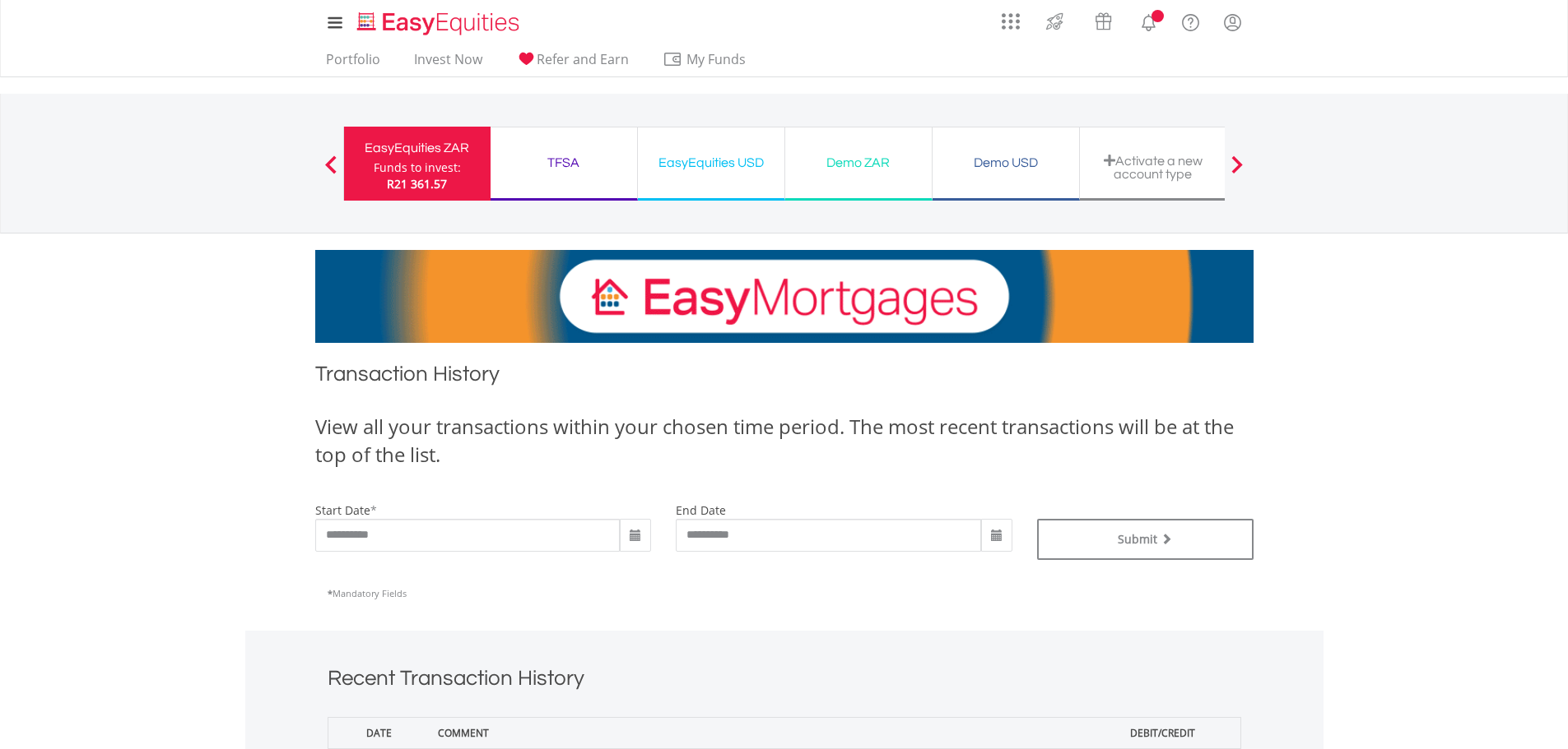
scroll to position [493, 0]
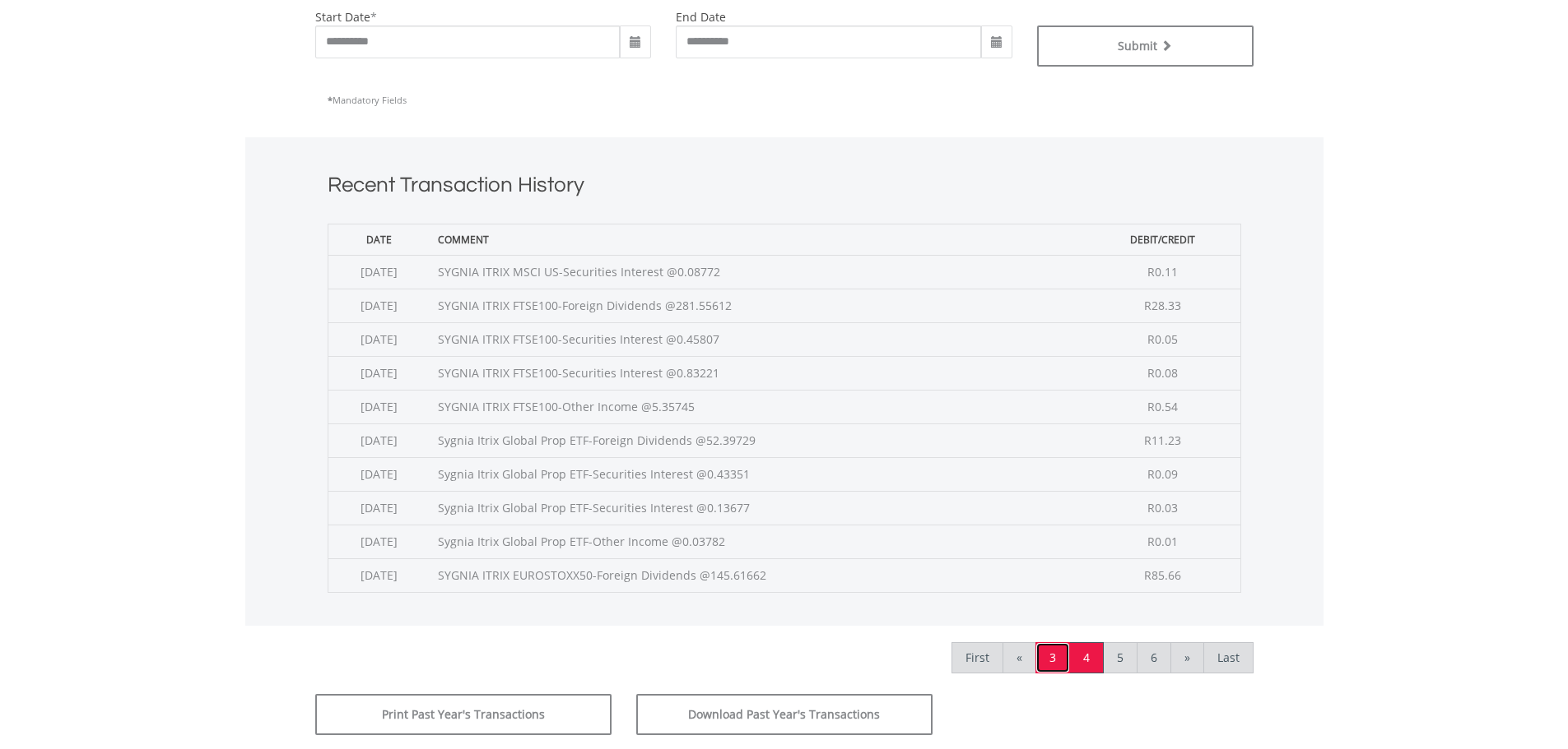
click at [1052, 656] on link "3" at bounding box center [1052, 657] width 35 height 31
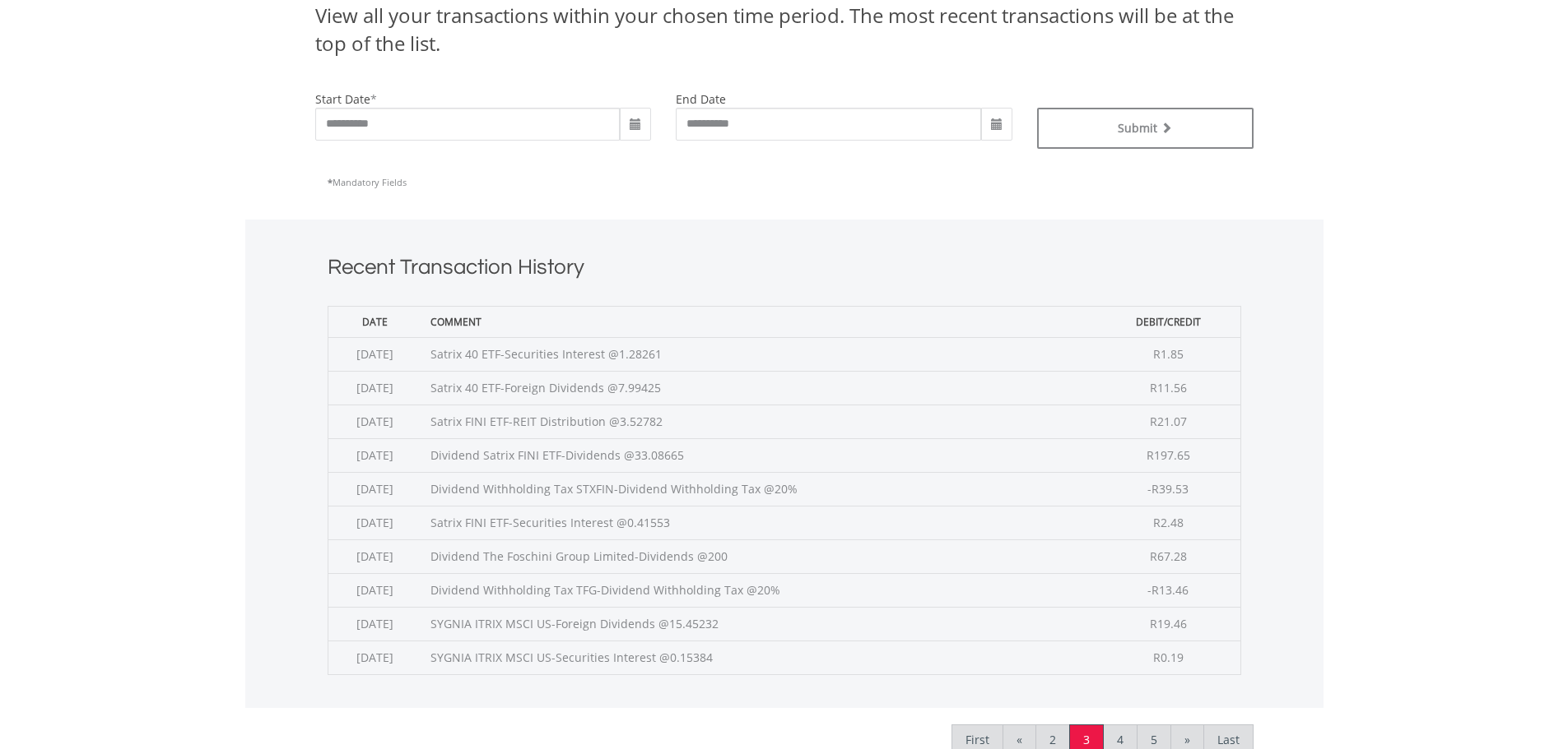
scroll to position [493, 0]
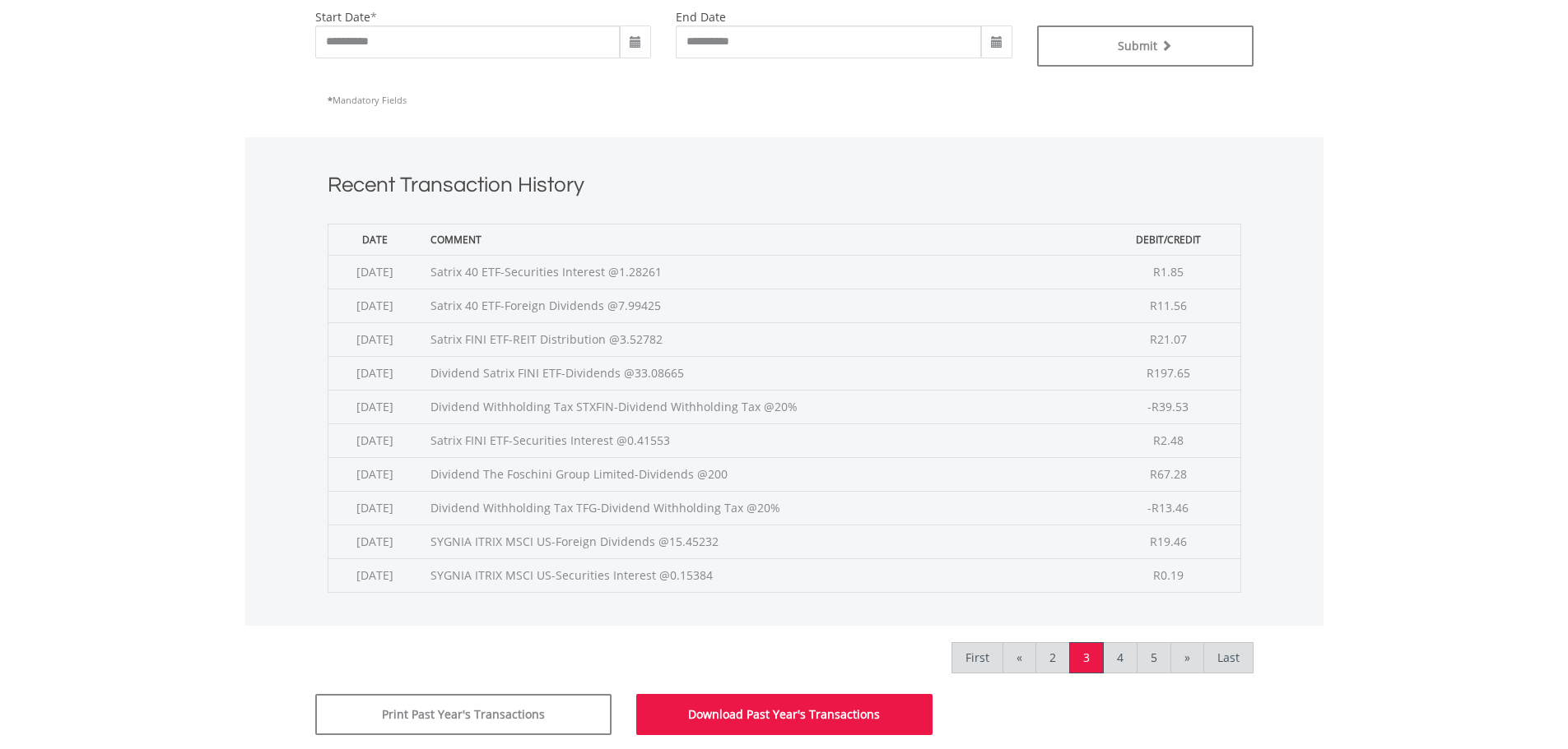
click at [843, 719] on button "Download Past Year's Transactions" at bounding box center [784, 715] width 296 height 42
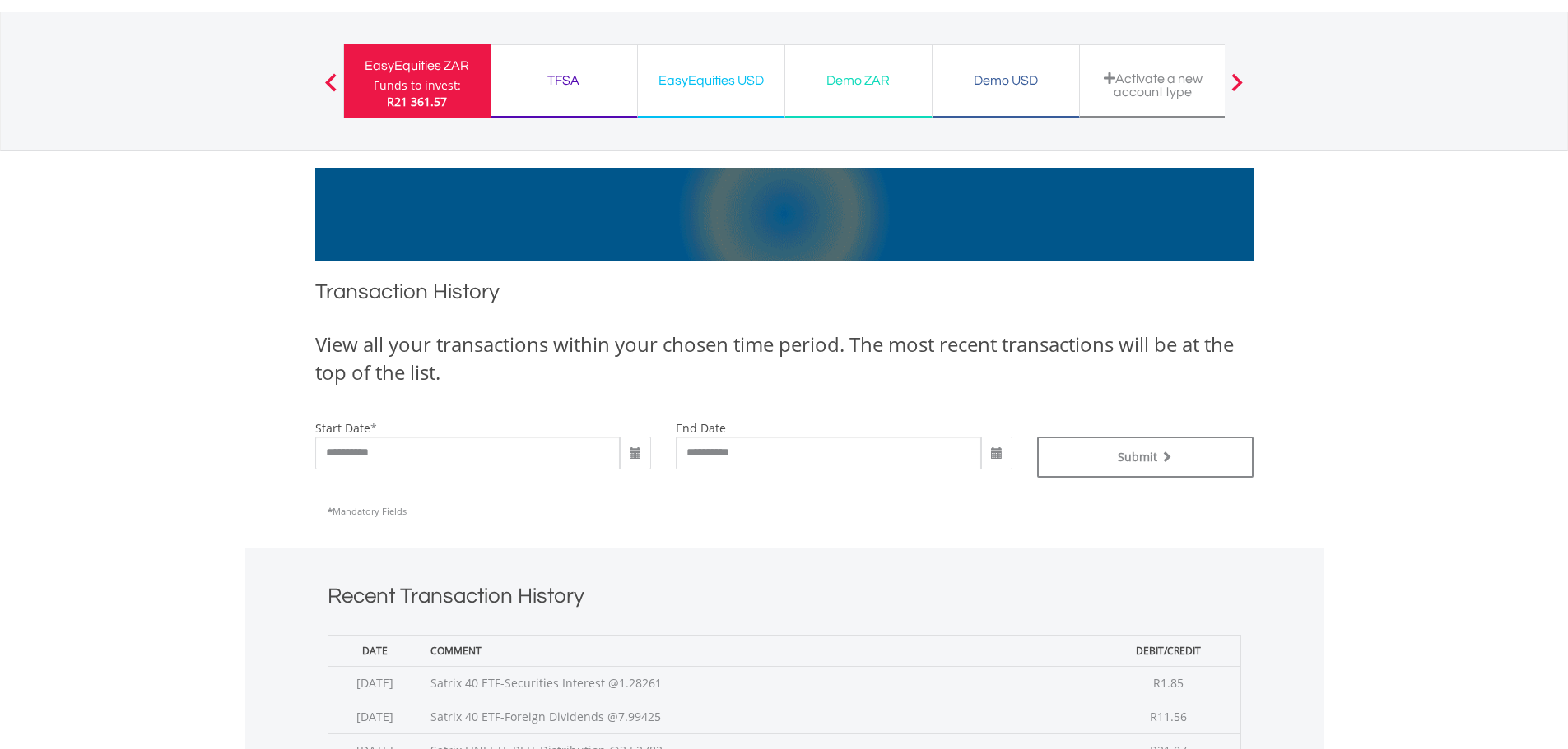
scroll to position [0, 0]
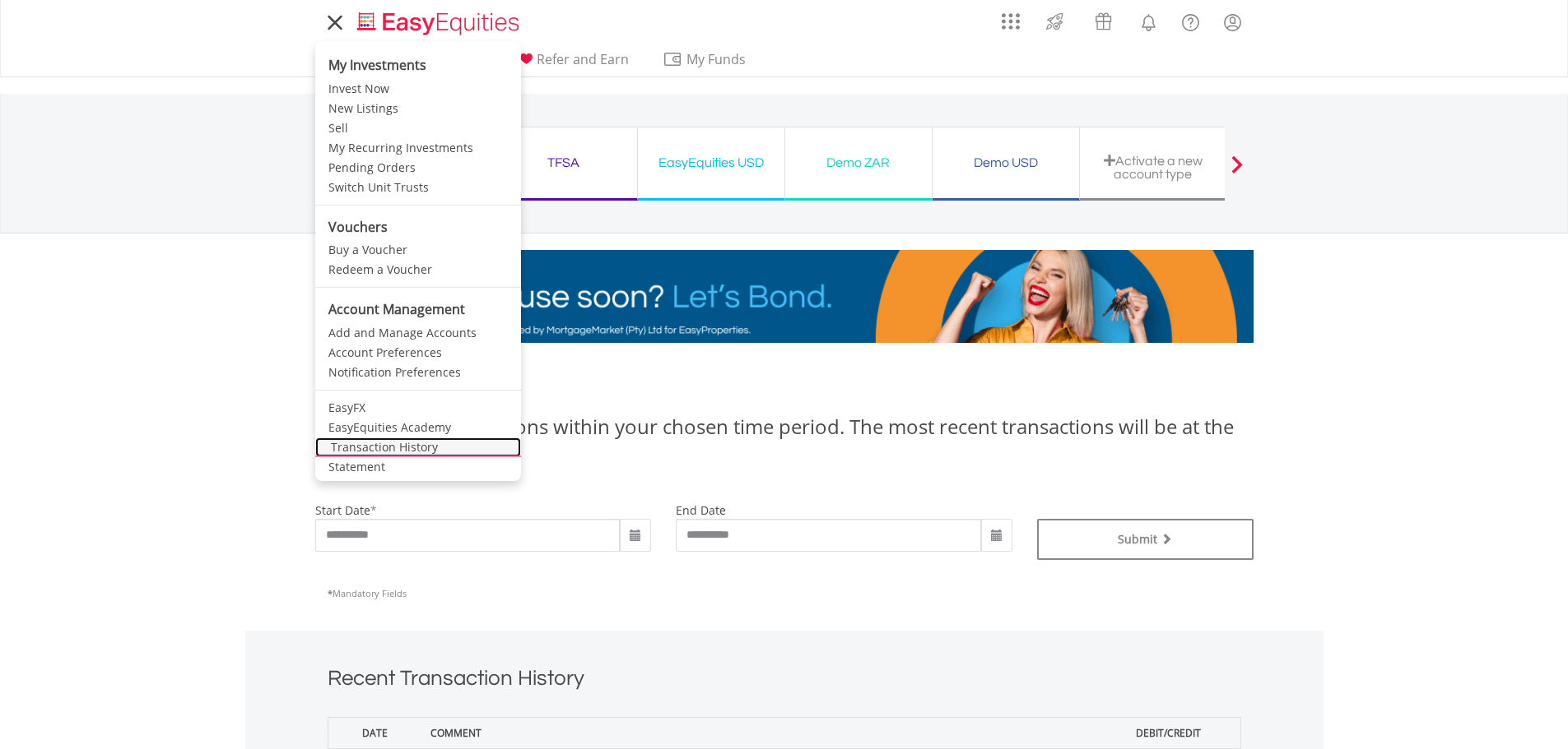
click at [410, 447] on link "Transaction History" at bounding box center [418, 447] width 206 height 19
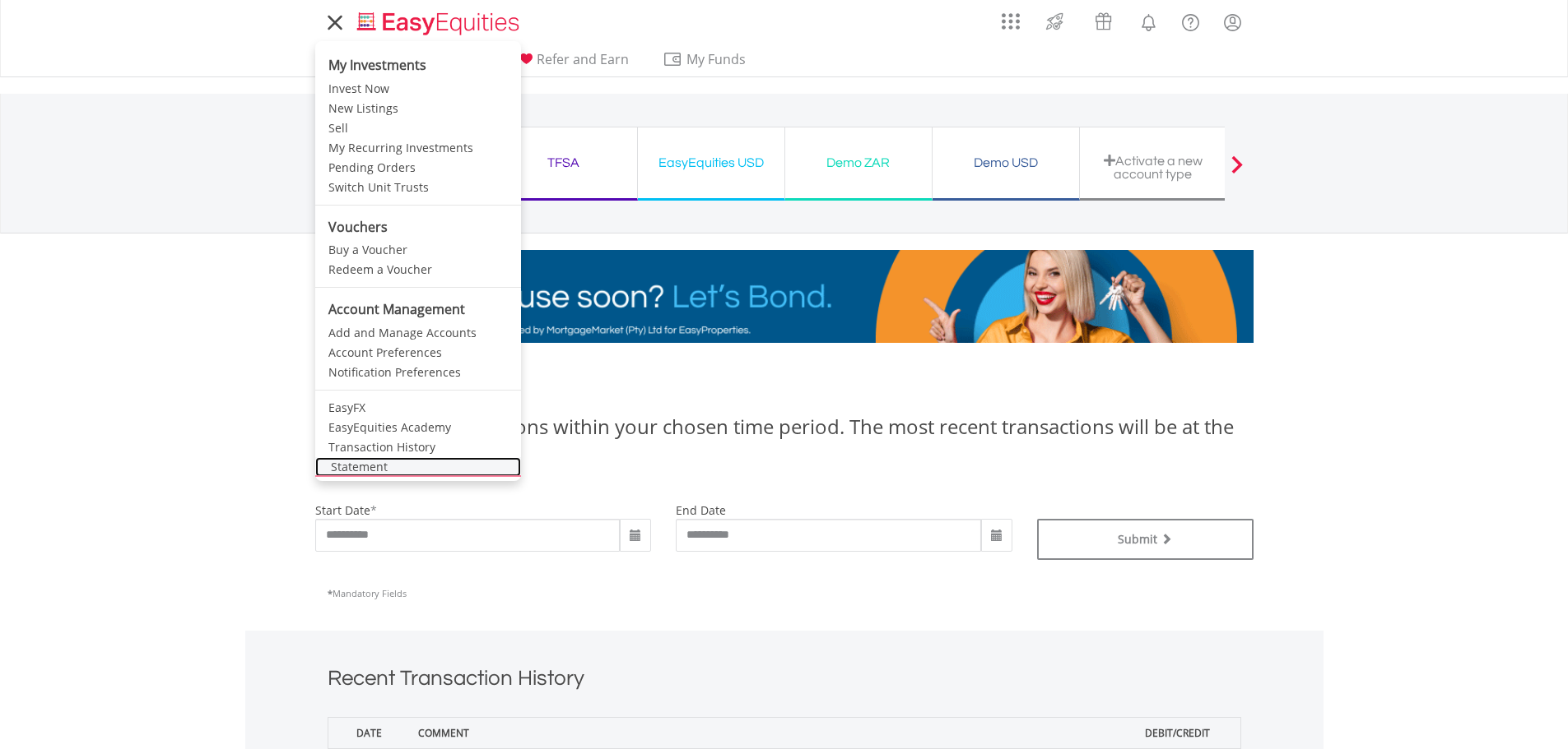
click at [373, 467] on link "Statement" at bounding box center [418, 467] width 206 height 19
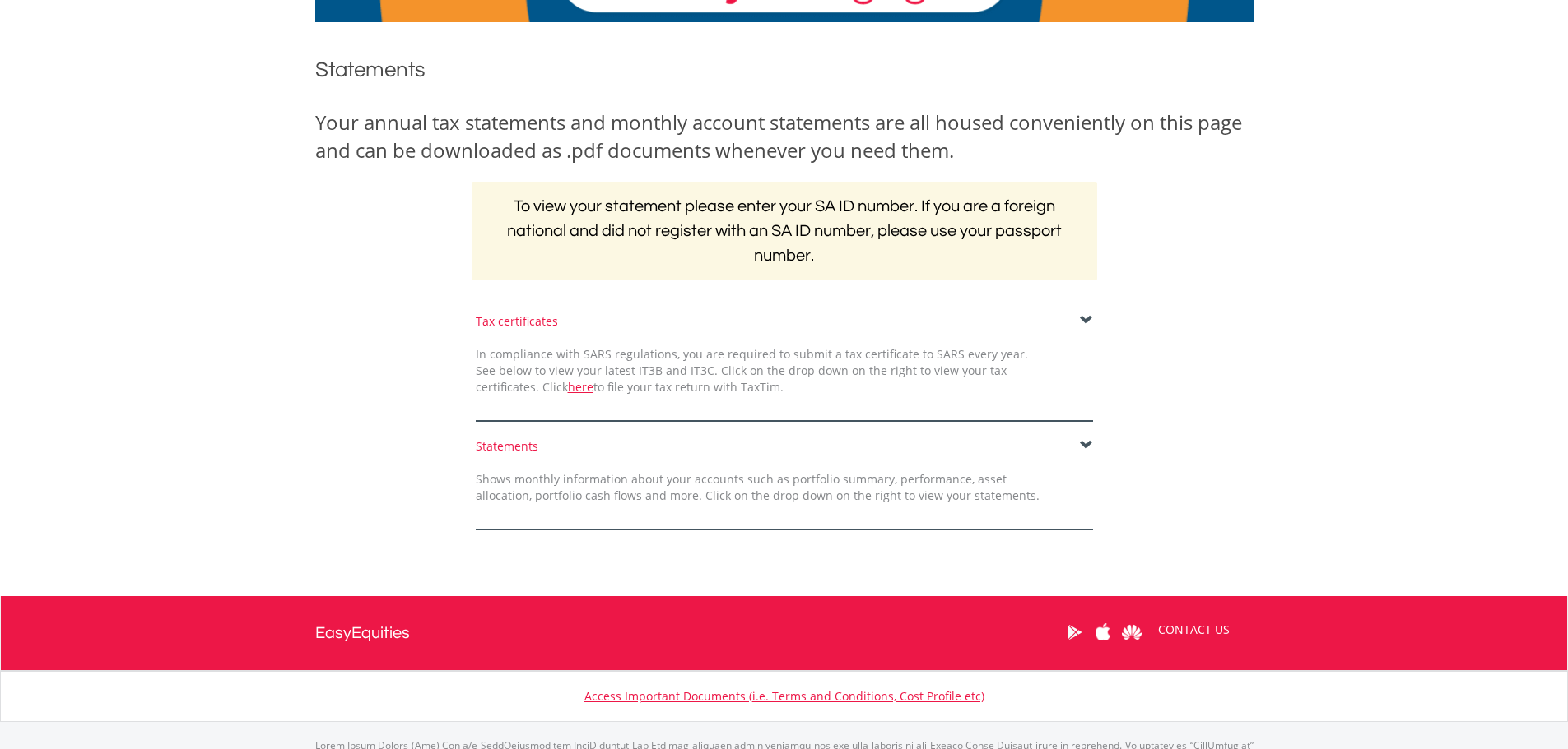
scroll to position [248, 0]
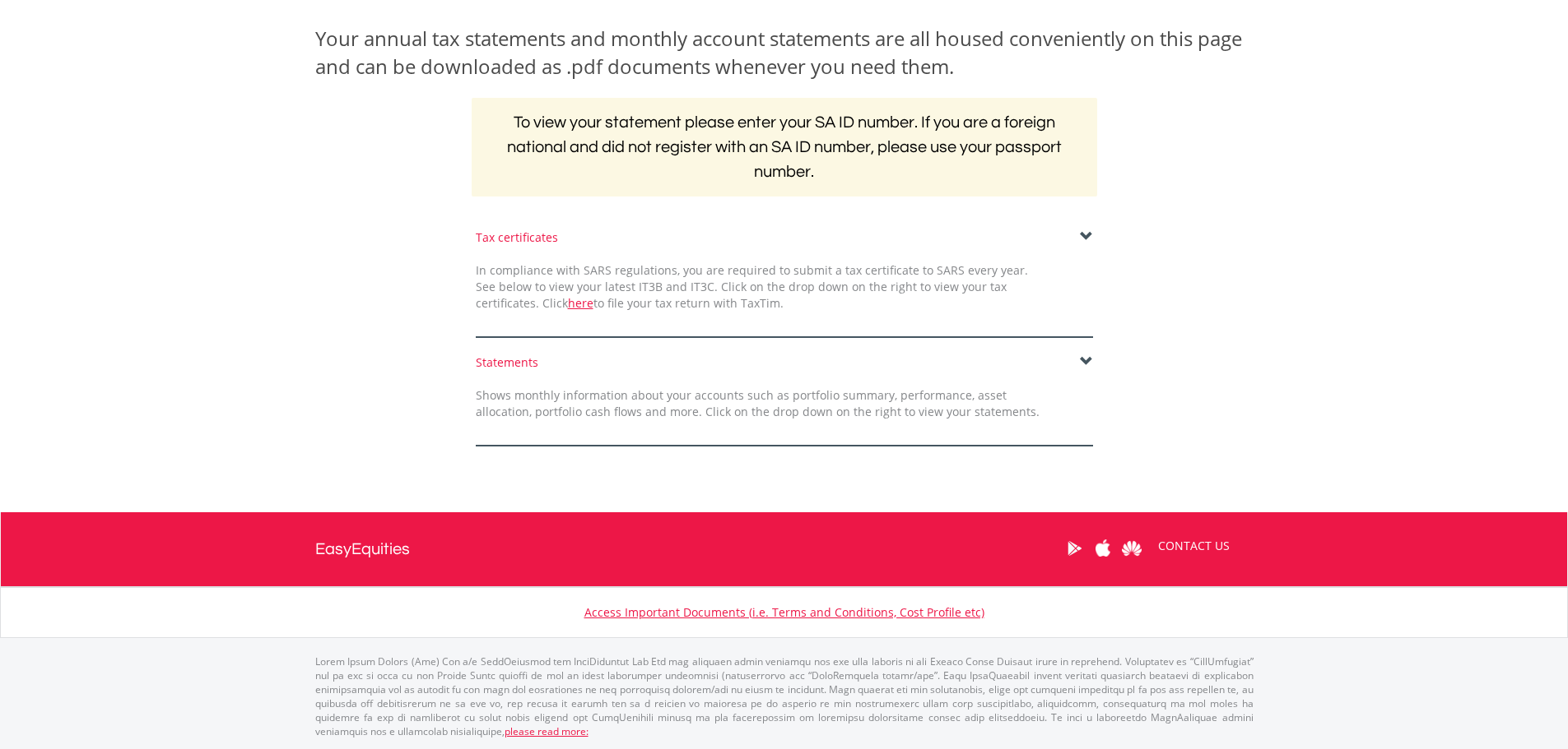
click at [626, 363] on div "Statements" at bounding box center [785, 363] width 618 height 17
click at [1083, 363] on span at bounding box center [1086, 362] width 13 height 13
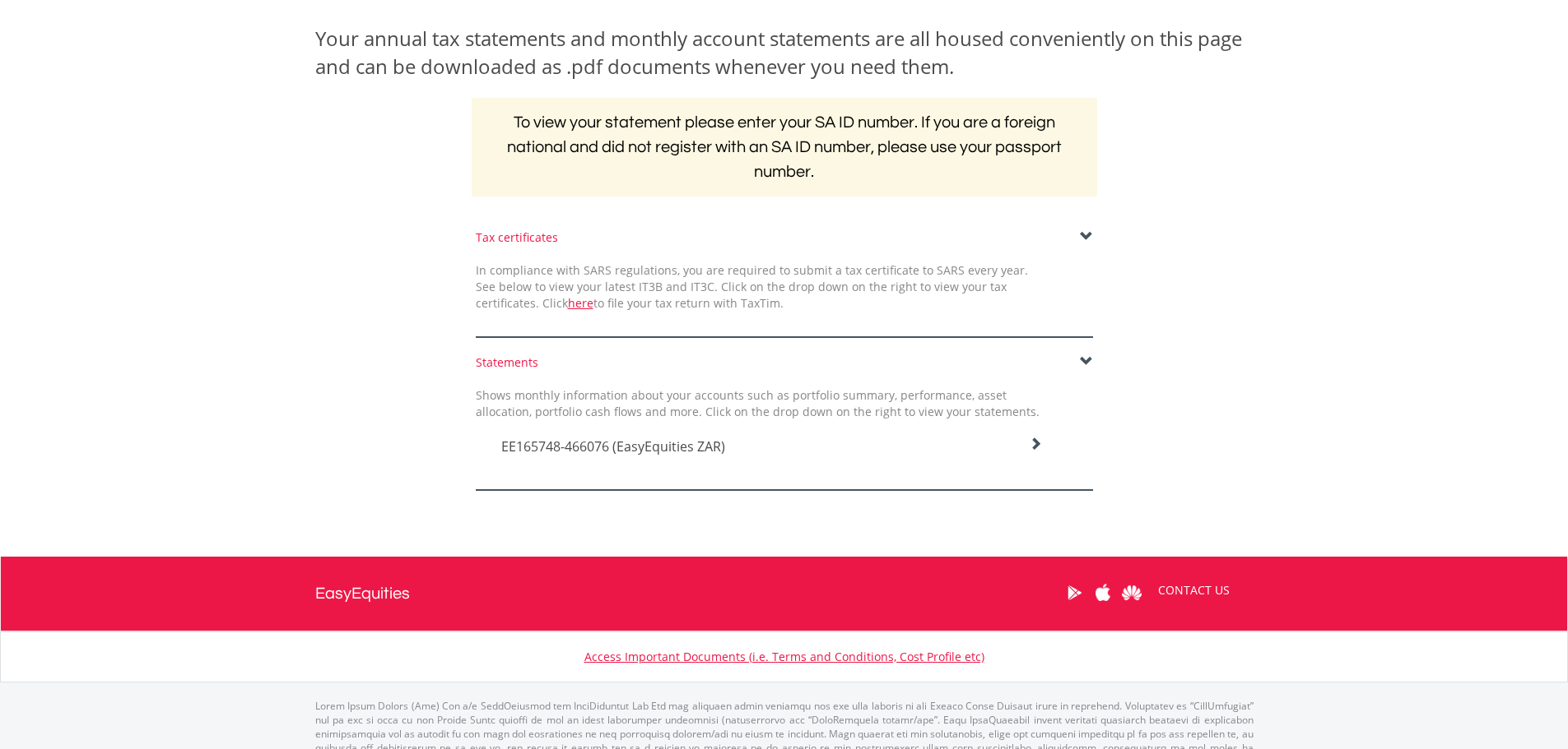
click at [703, 448] on span "EE165748-466076 (EasyEquities ZAR)" at bounding box center [612, 447] width 224 height 18
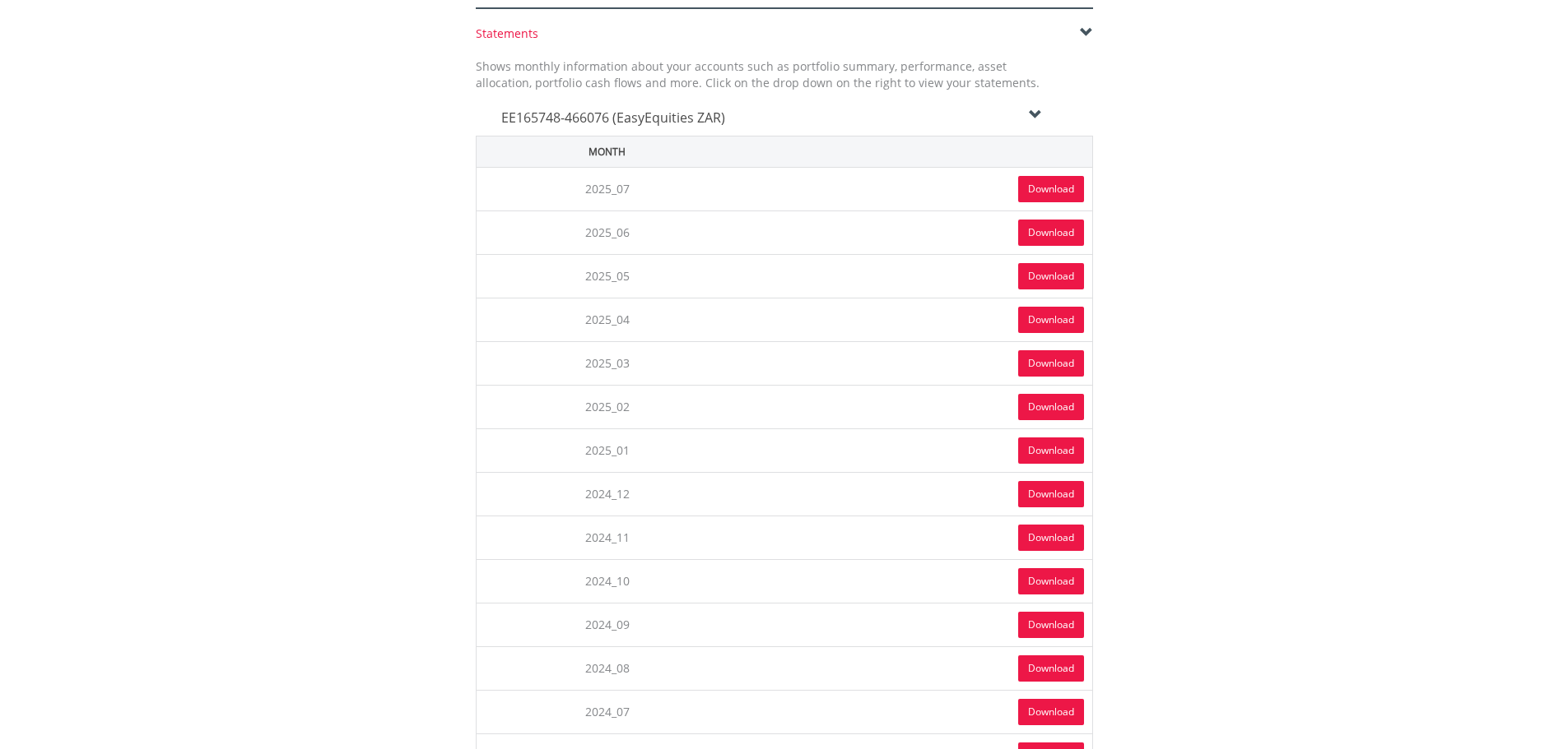
scroll to position [742, 0]
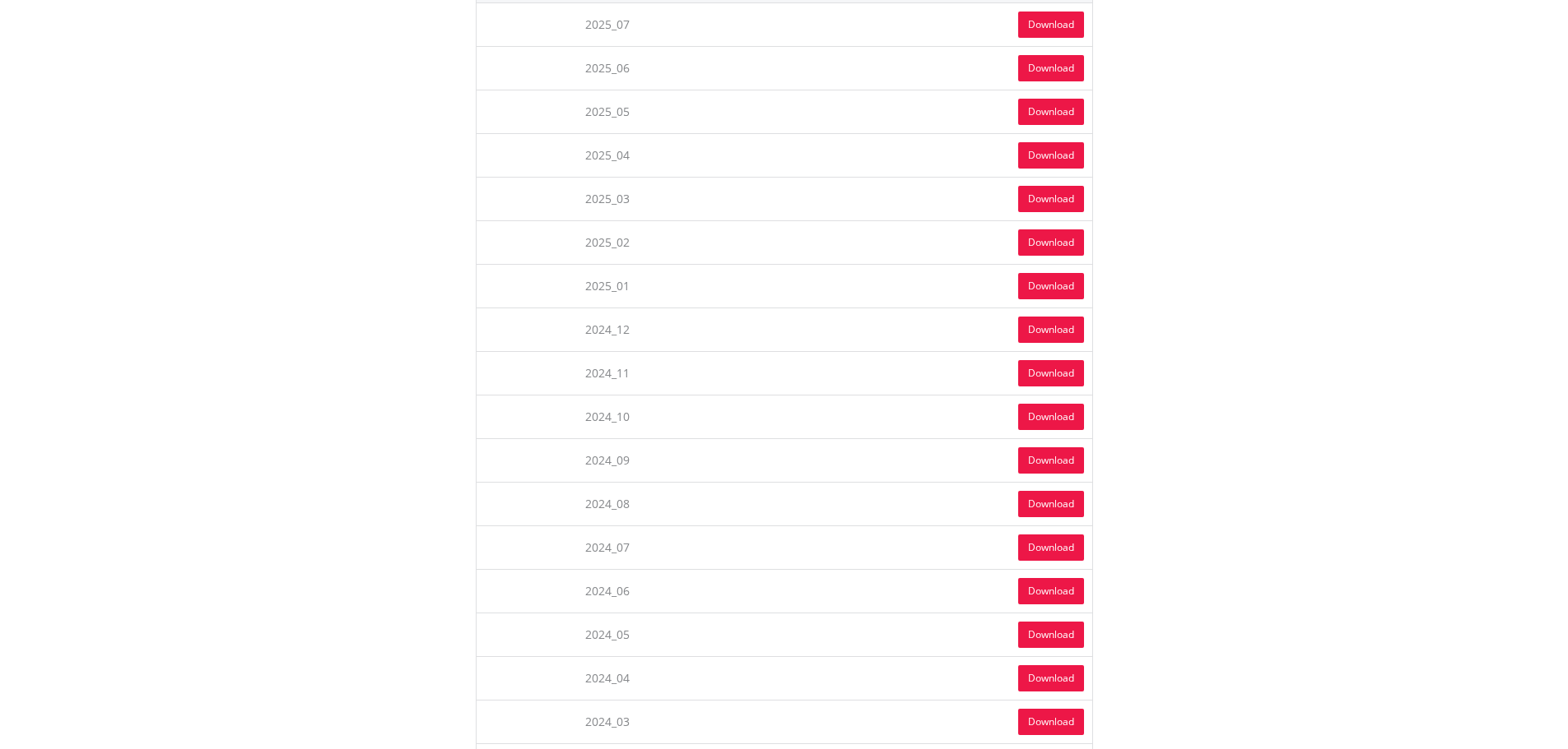
click at [1041, 546] on link "Download" at bounding box center [1051, 548] width 65 height 27
